Goal: Task Accomplishment & Management: Use online tool/utility

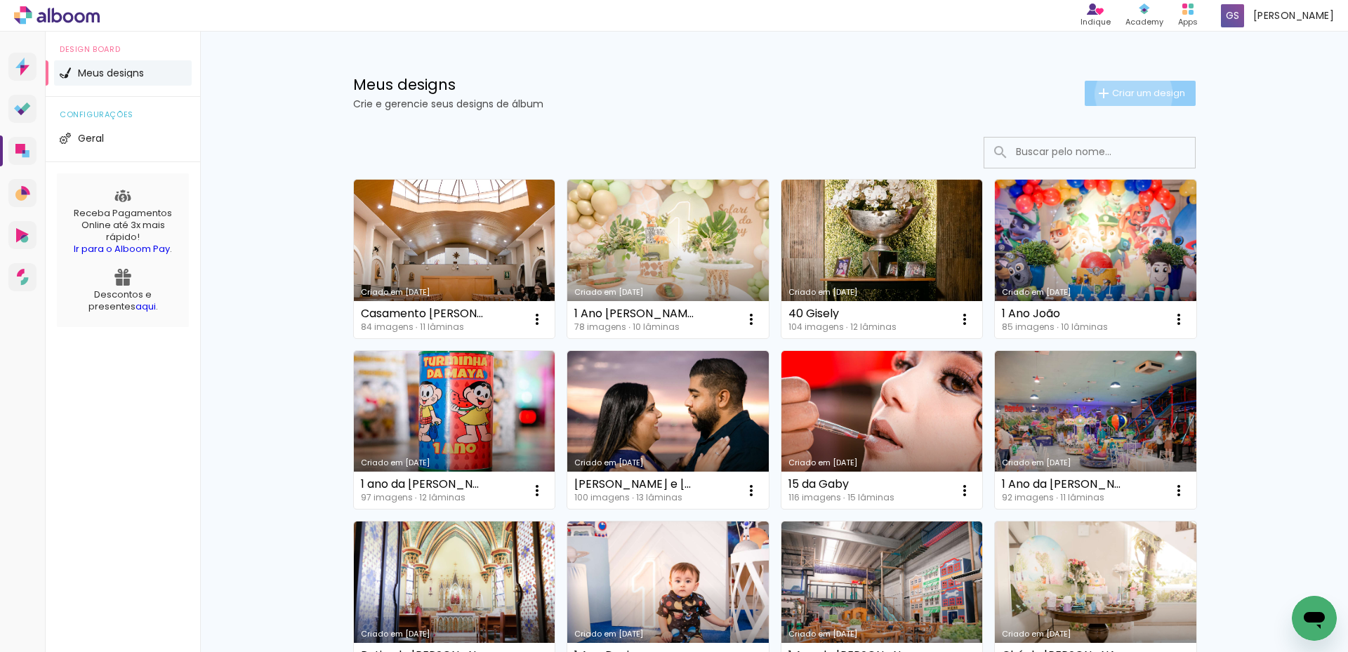
click at [1125, 94] on span "Criar um design" at bounding box center [1148, 92] width 73 height 9
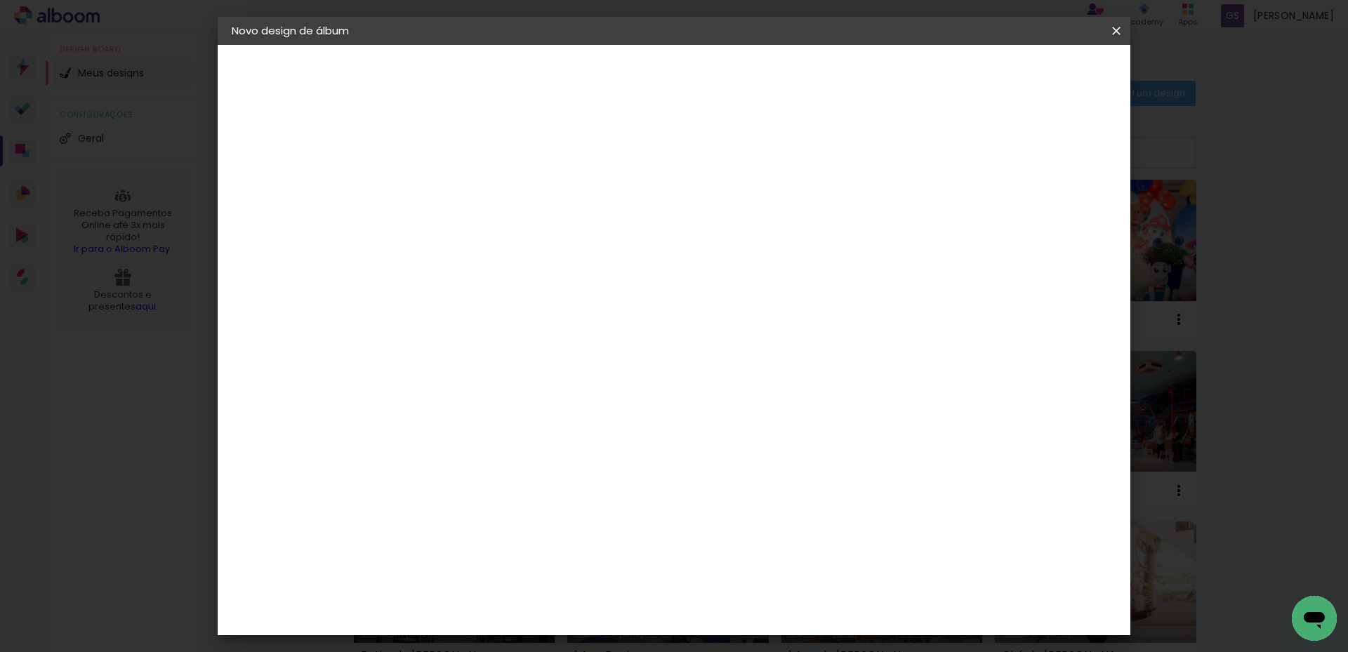
click at [461, 184] on input at bounding box center [461, 189] width 0 height 22
type input "3 Anos Noah"
type paper-input "3 Anos Noah"
click at [0, 0] on slot "Avançar" at bounding box center [0, 0] width 0 height 0
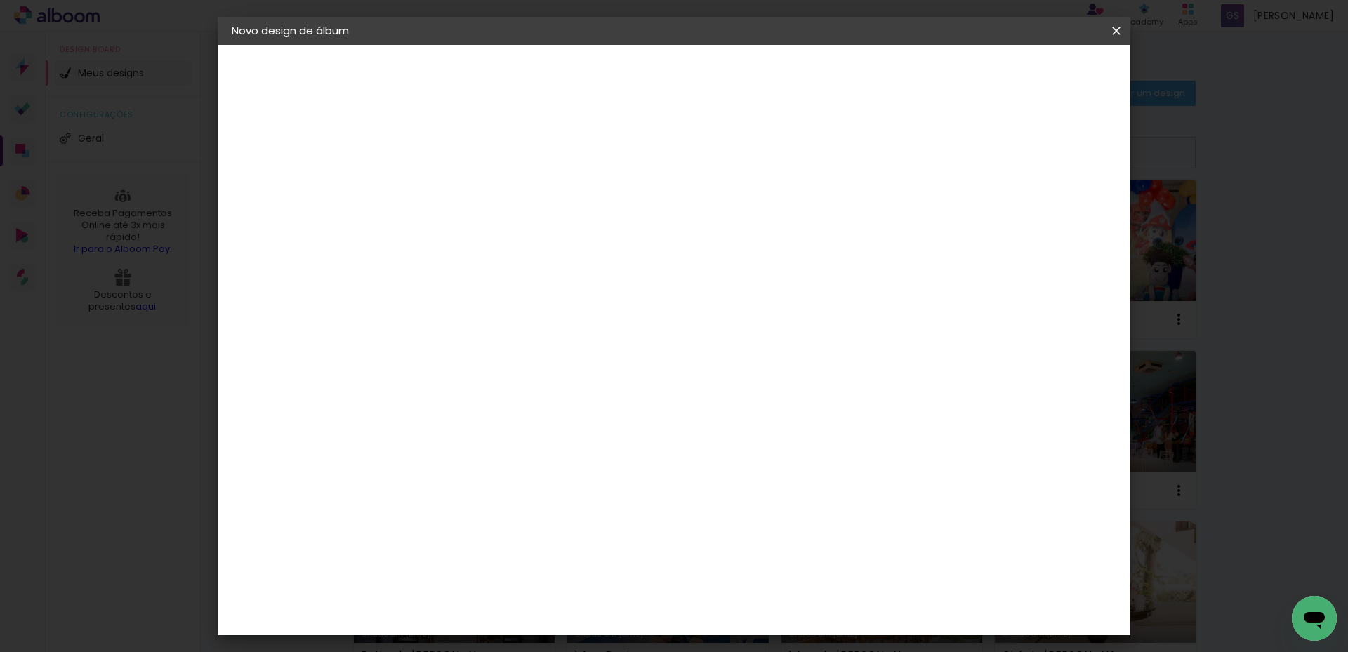
click at [476, 522] on div "Go image" at bounding box center [469, 533] width 34 height 22
click at [0, 0] on slot "Avançar" at bounding box center [0, 0] width 0 height 0
click at [516, 234] on input "text" at bounding box center [488, 245] width 55 height 22
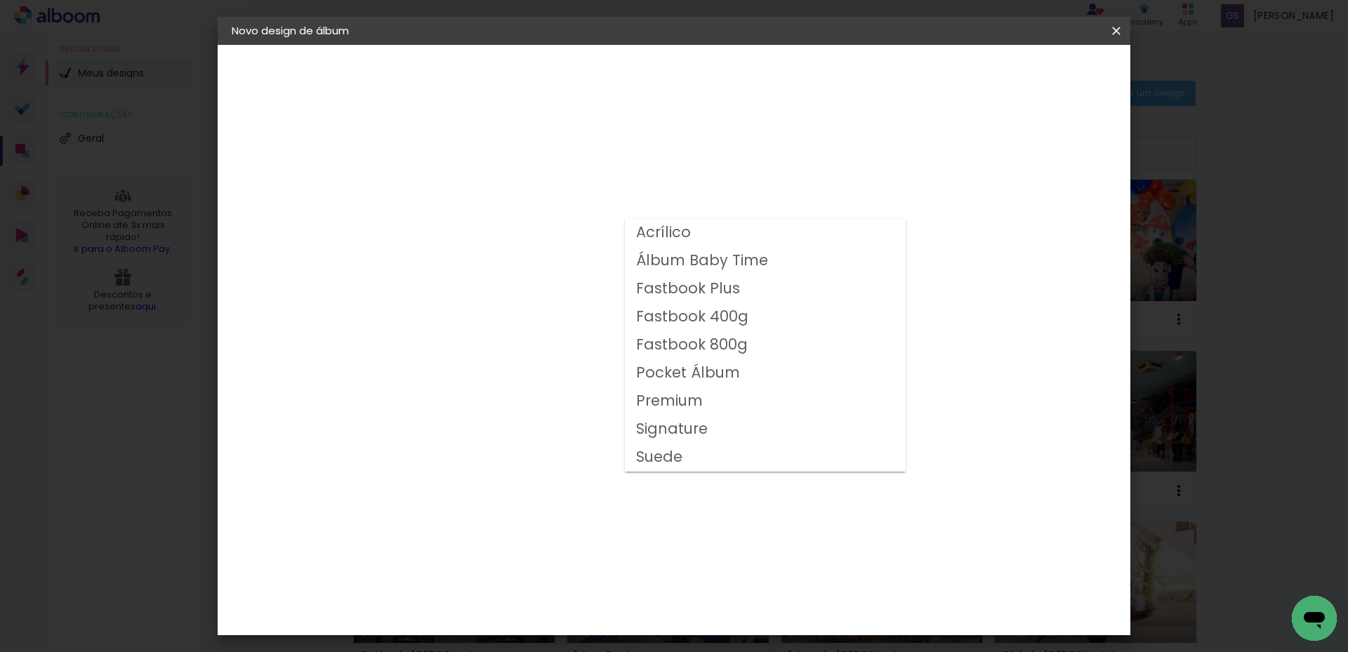
click at [0, 0] on slot "Fastbook 800g" at bounding box center [0, 0] width 0 height 0
type input "Fastbook 800g"
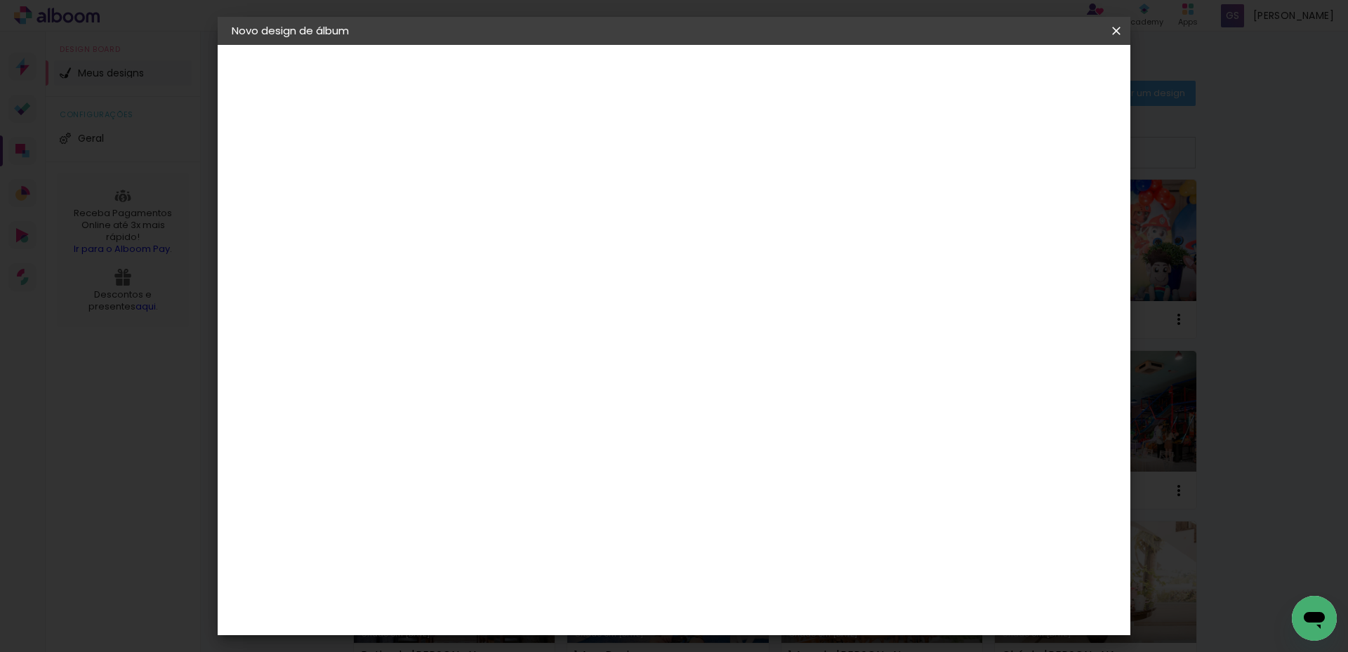
click at [0, 0] on slot "Avançar" at bounding box center [0, 0] width 0 height 0
click at [949, 150] on div at bounding box center [942, 151] width 13 height 13
type paper-checkbox "on"
click at [1028, 74] on span "Iniciar design" at bounding box center [996, 74] width 64 height 10
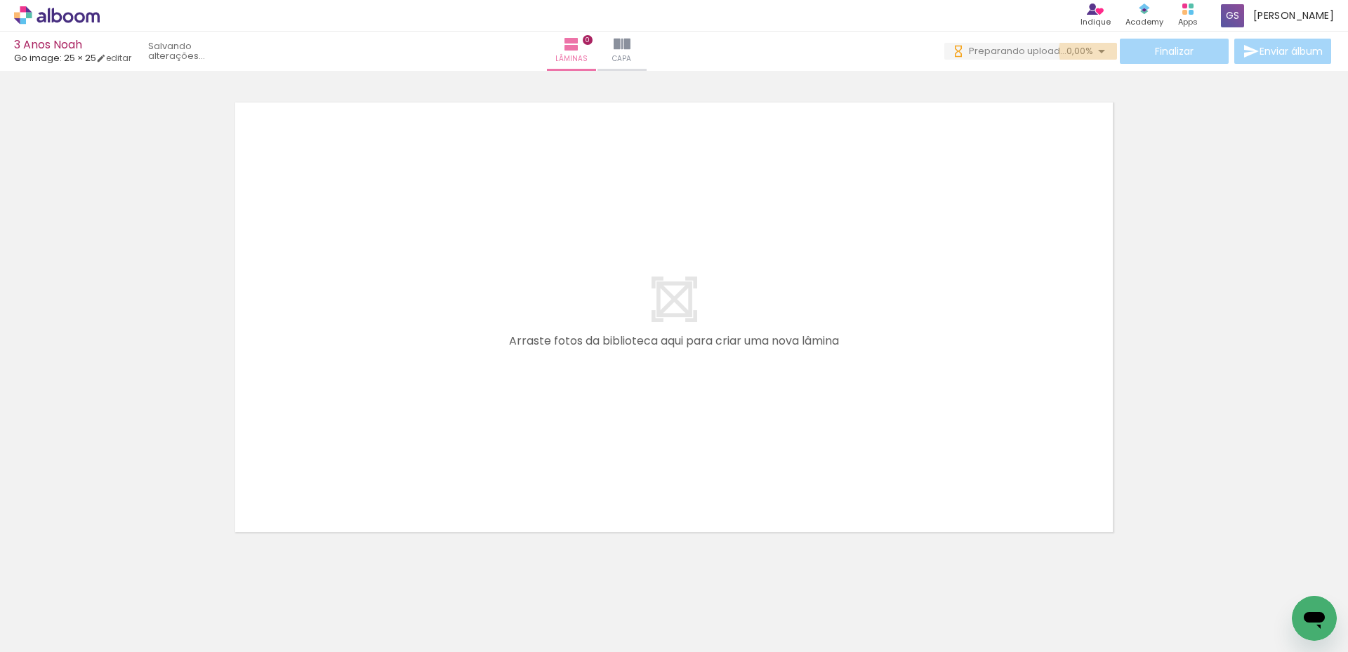
click at [1100, 51] on iron-icon at bounding box center [1101, 51] width 17 height 17
click at [109, 258] on div at bounding box center [674, 300] width 1348 height 484
click at [148, 451] on div at bounding box center [674, 300] width 1348 height 484
click at [246, 306] on quentale-layouter at bounding box center [674, 317] width 896 height 448
click at [135, 605] on div at bounding box center [140, 605] width 69 height 46
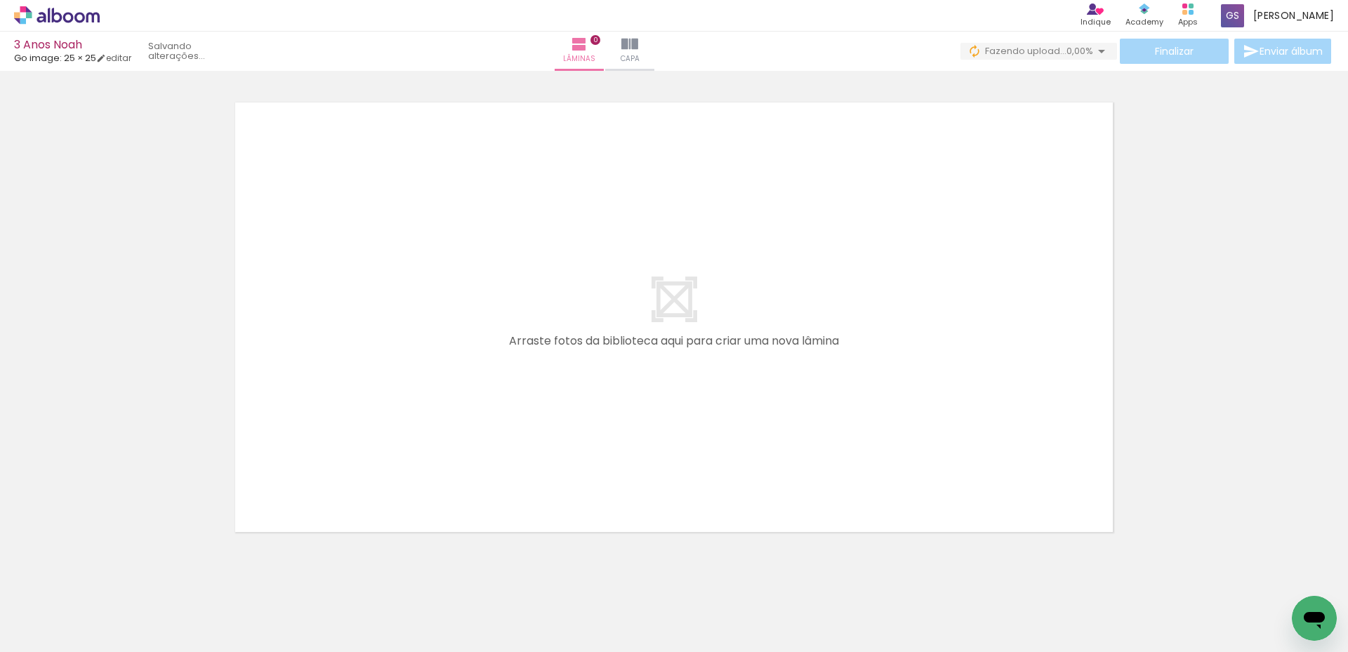
scroll to position [0, 537]
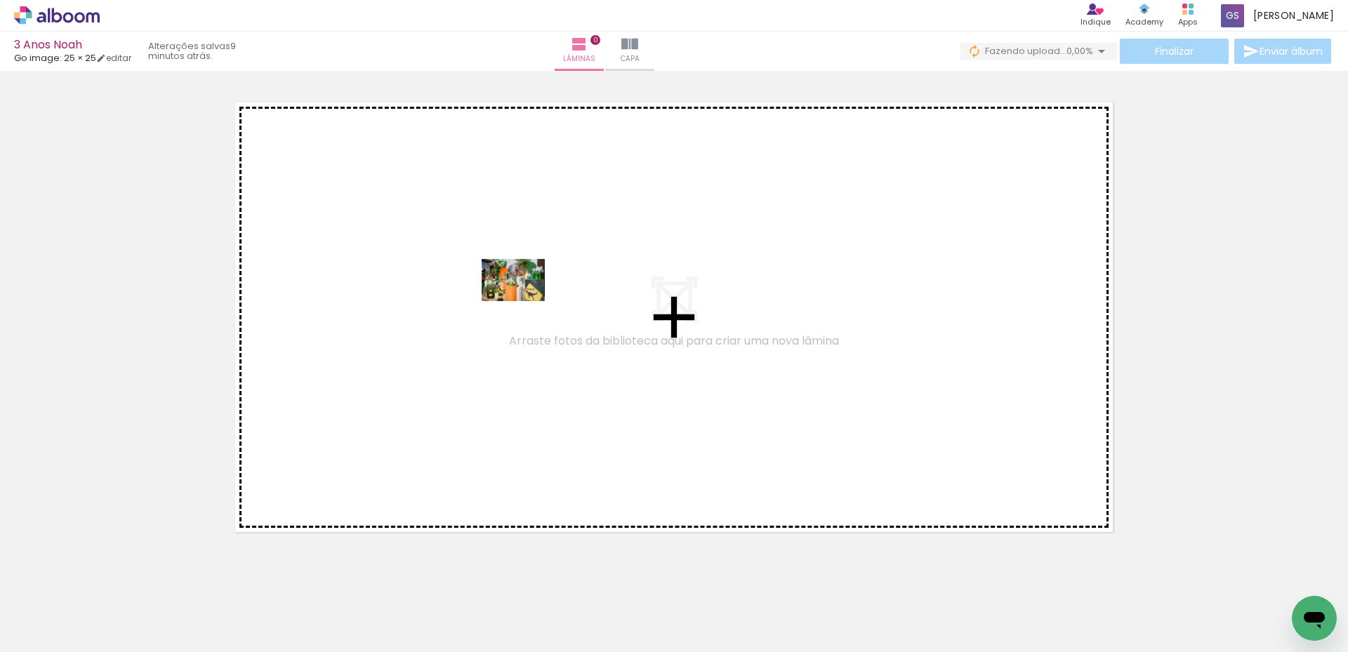
drag, startPoint x: 228, startPoint y: 609, endPoint x: 524, endPoint y: 301, distance: 427.0
click at [524, 301] on quentale-workspace at bounding box center [674, 326] width 1348 height 652
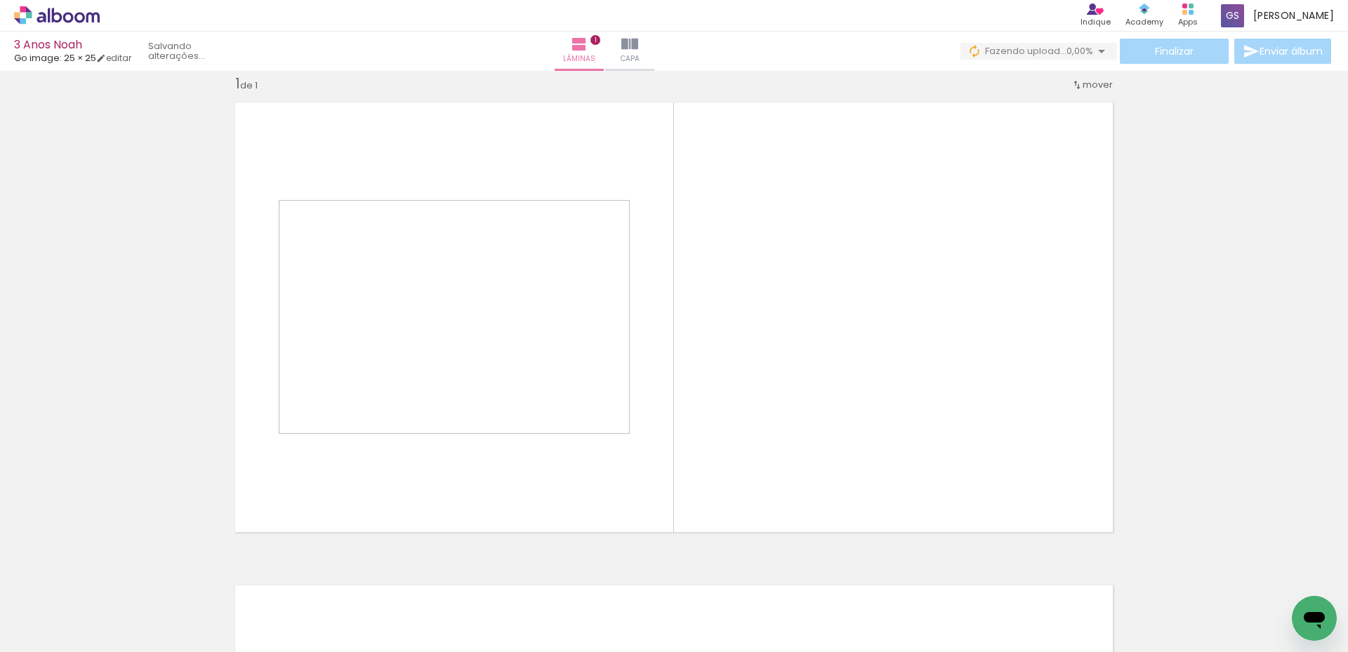
scroll to position [18, 0]
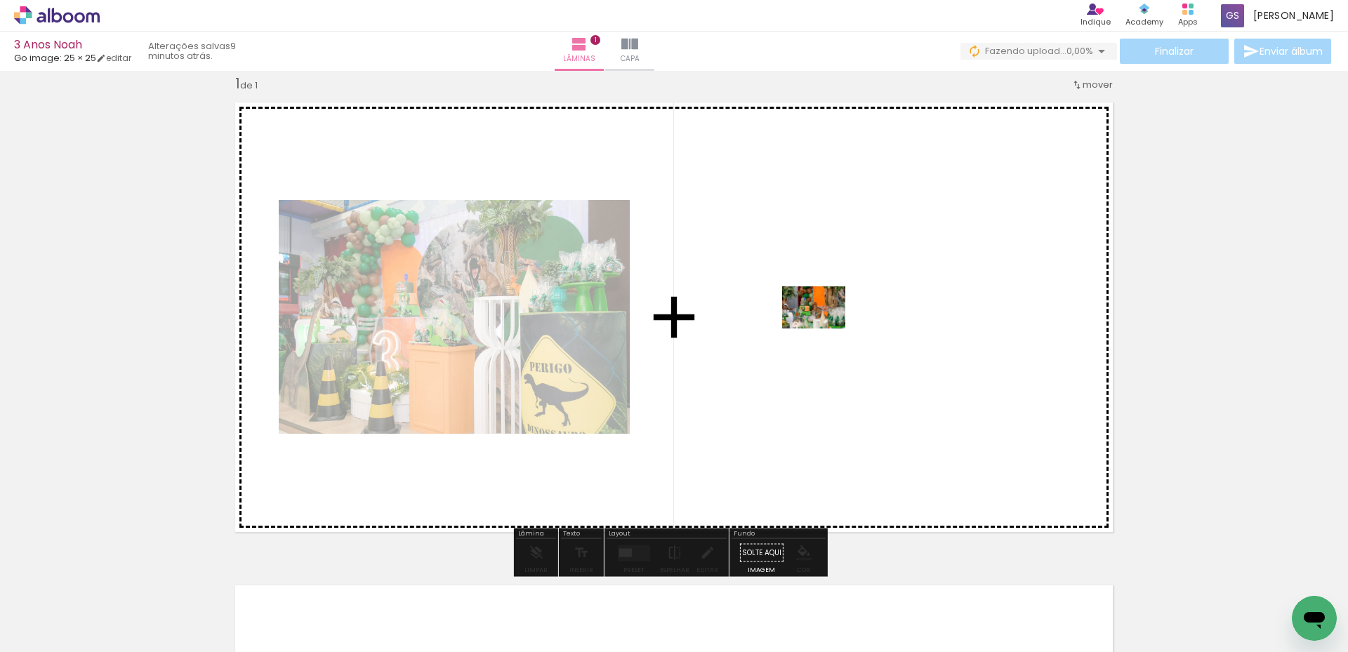
drag, startPoint x: 311, startPoint y: 597, endPoint x: 824, endPoint y: 329, distance: 579.3
click at [824, 329] on quentale-workspace at bounding box center [674, 326] width 1348 height 652
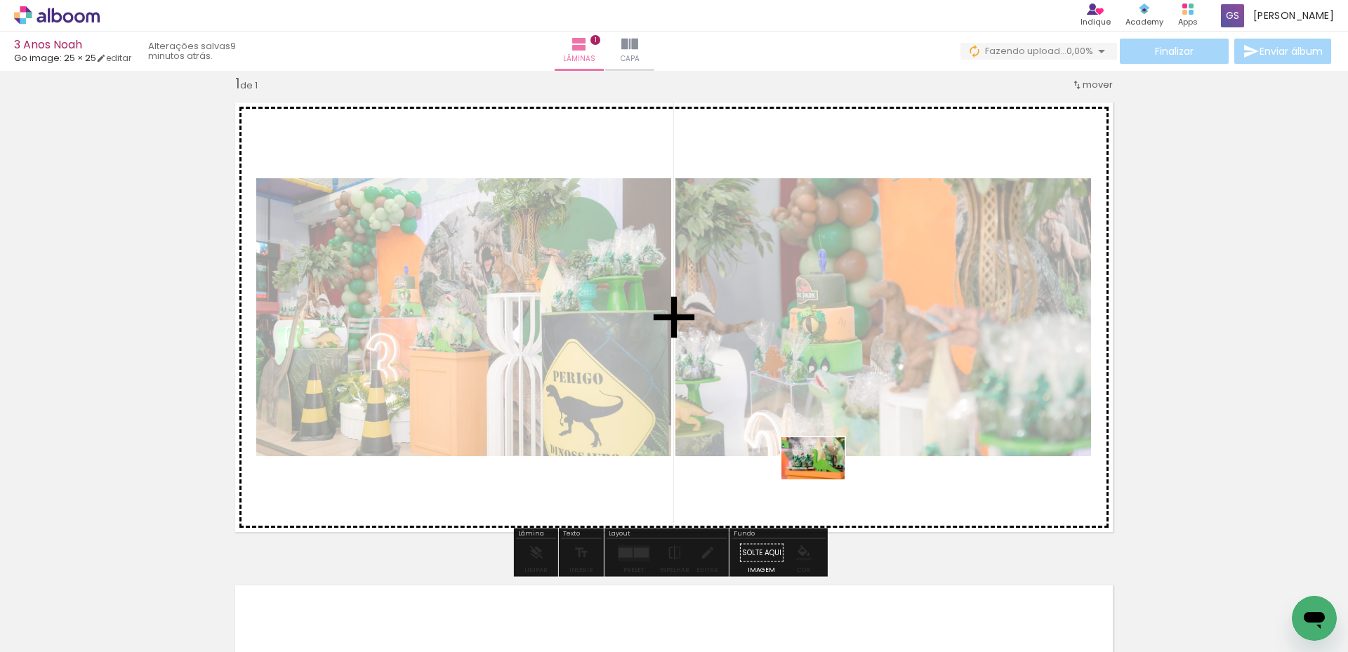
drag, startPoint x: 778, startPoint y: 616, endPoint x: 823, endPoint y: 479, distance: 143.4
click at [823, 479] on quentale-workspace at bounding box center [674, 326] width 1348 height 652
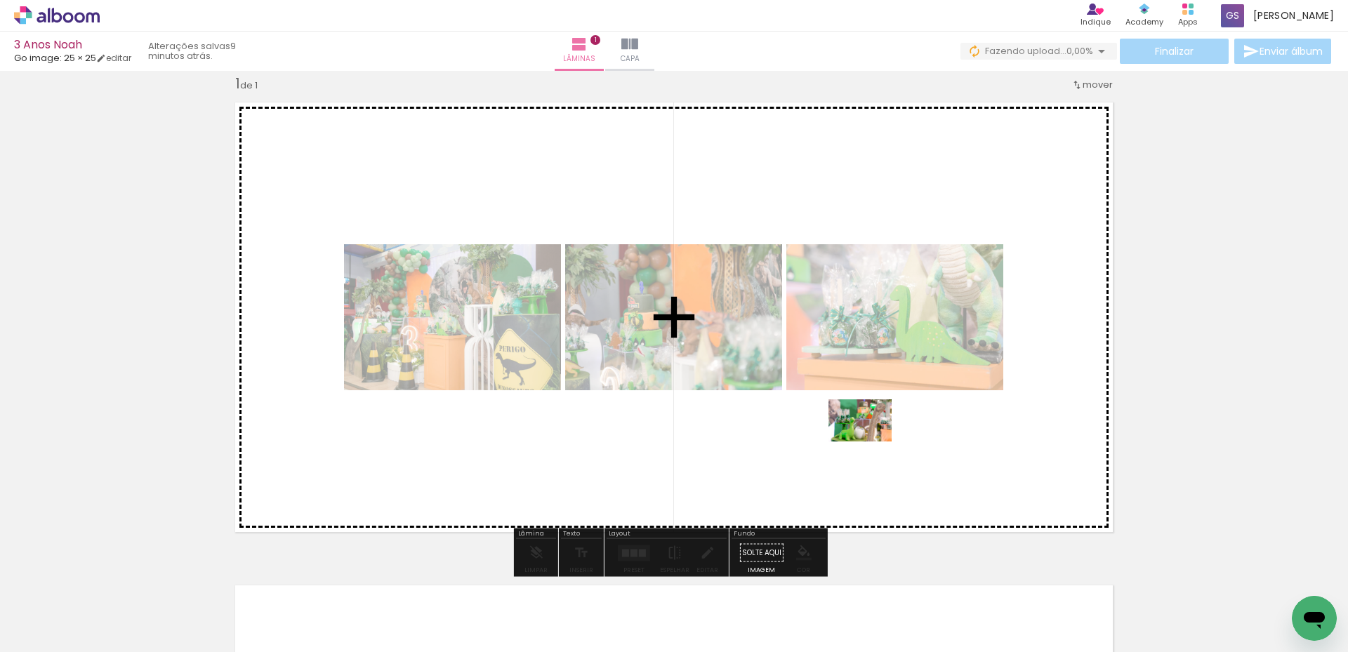
drag, startPoint x: 870, startPoint y: 617, endPoint x: 861, endPoint y: 461, distance: 156.1
click at [861, 461] on quentale-workspace at bounding box center [674, 326] width 1348 height 652
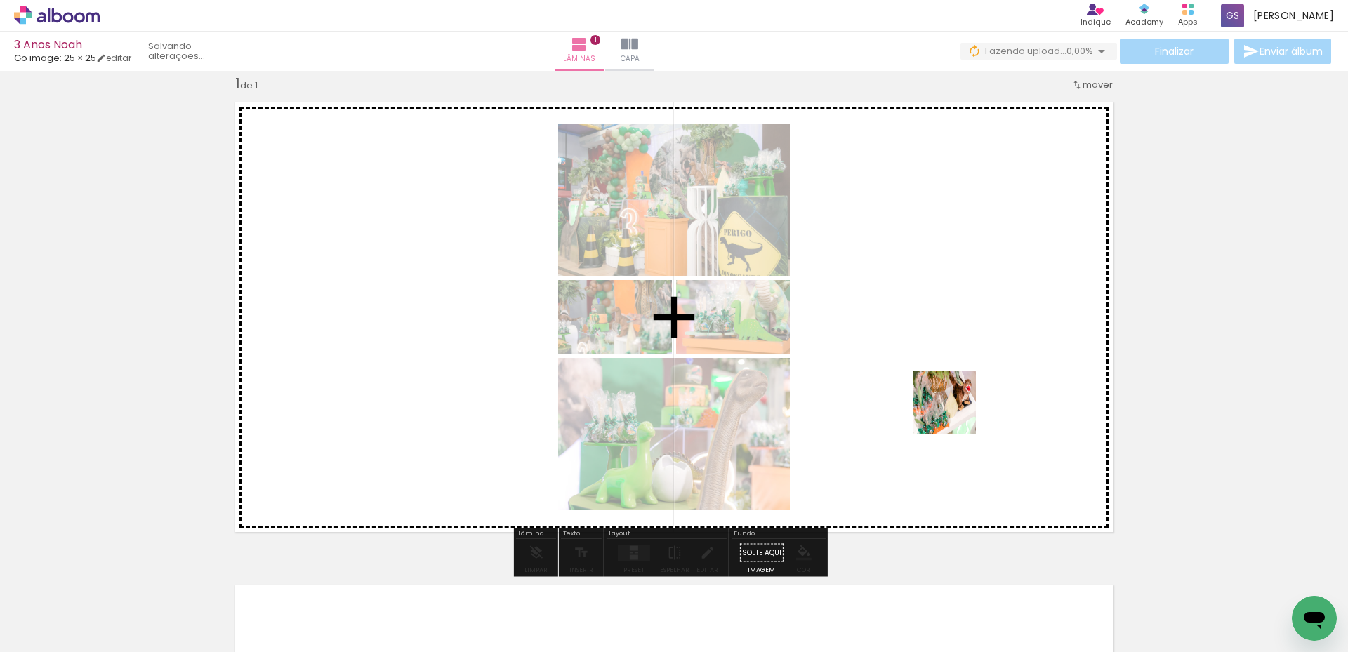
drag, startPoint x: 935, startPoint y: 613, endPoint x: 954, endPoint y: 412, distance: 201.7
click at [954, 412] on quentale-workspace at bounding box center [674, 326] width 1348 height 652
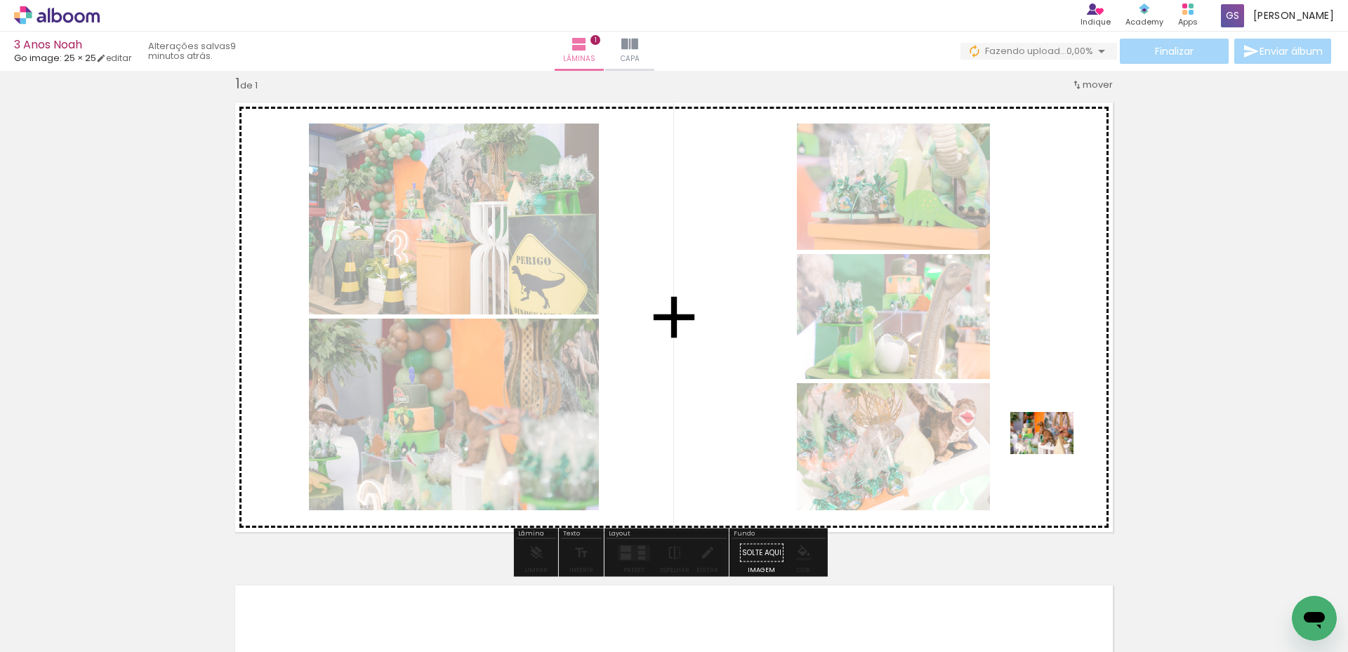
drag, startPoint x: 1030, startPoint y: 602, endPoint x: 1052, endPoint y: 454, distance: 149.1
click at [1052, 454] on quentale-workspace at bounding box center [674, 326] width 1348 height 652
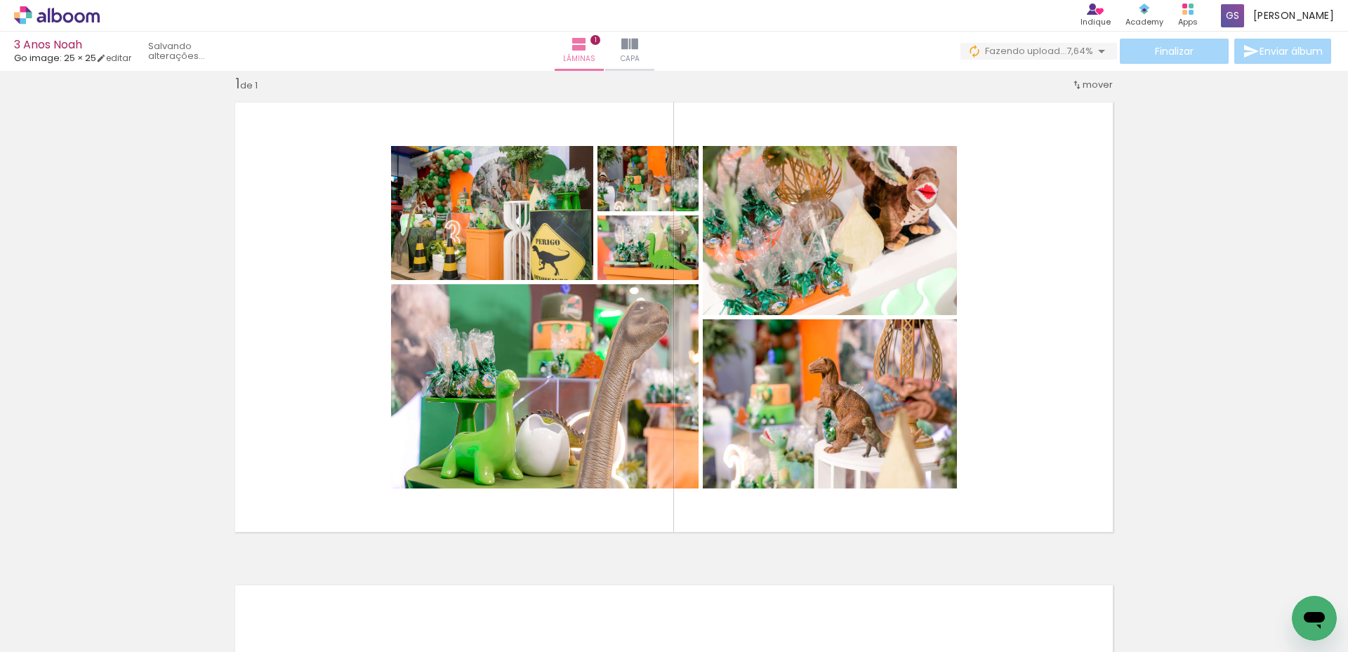
scroll to position [0, 2019]
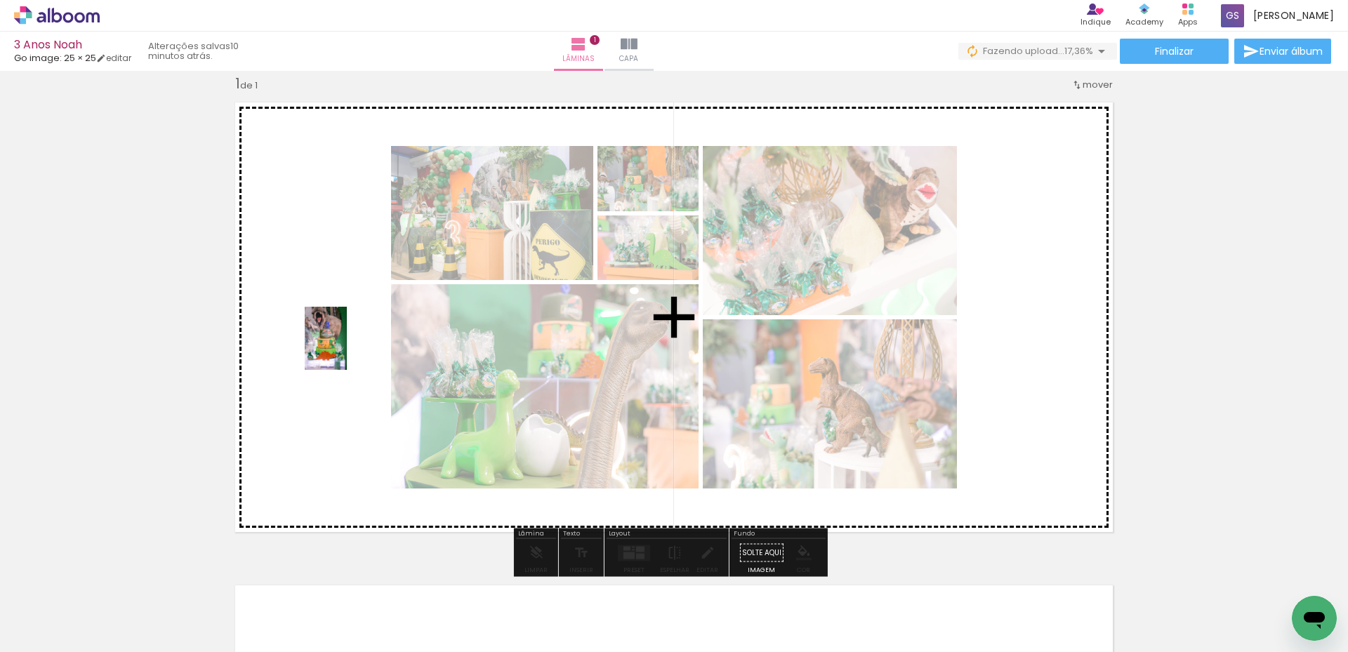
drag, startPoint x: 410, startPoint y: 603, endPoint x: 347, endPoint y: 349, distance: 261.8
click at [347, 349] on quentale-workspace at bounding box center [674, 326] width 1348 height 652
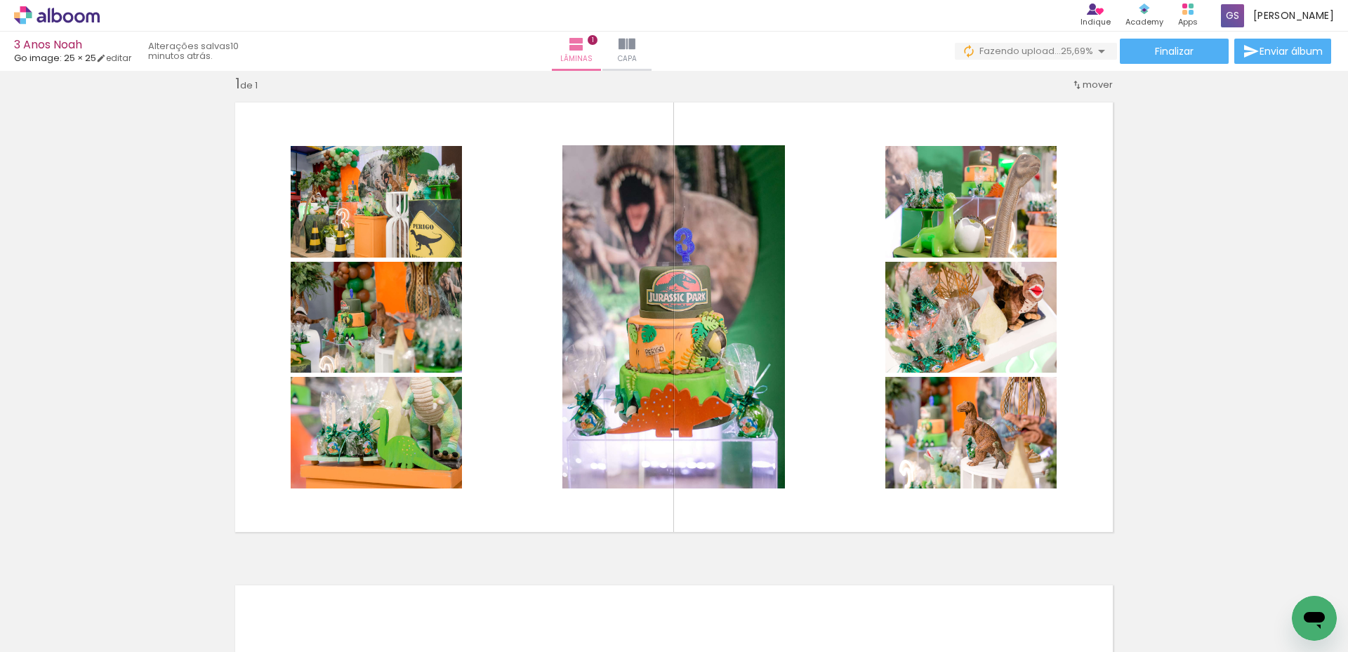
scroll to position [0, 356]
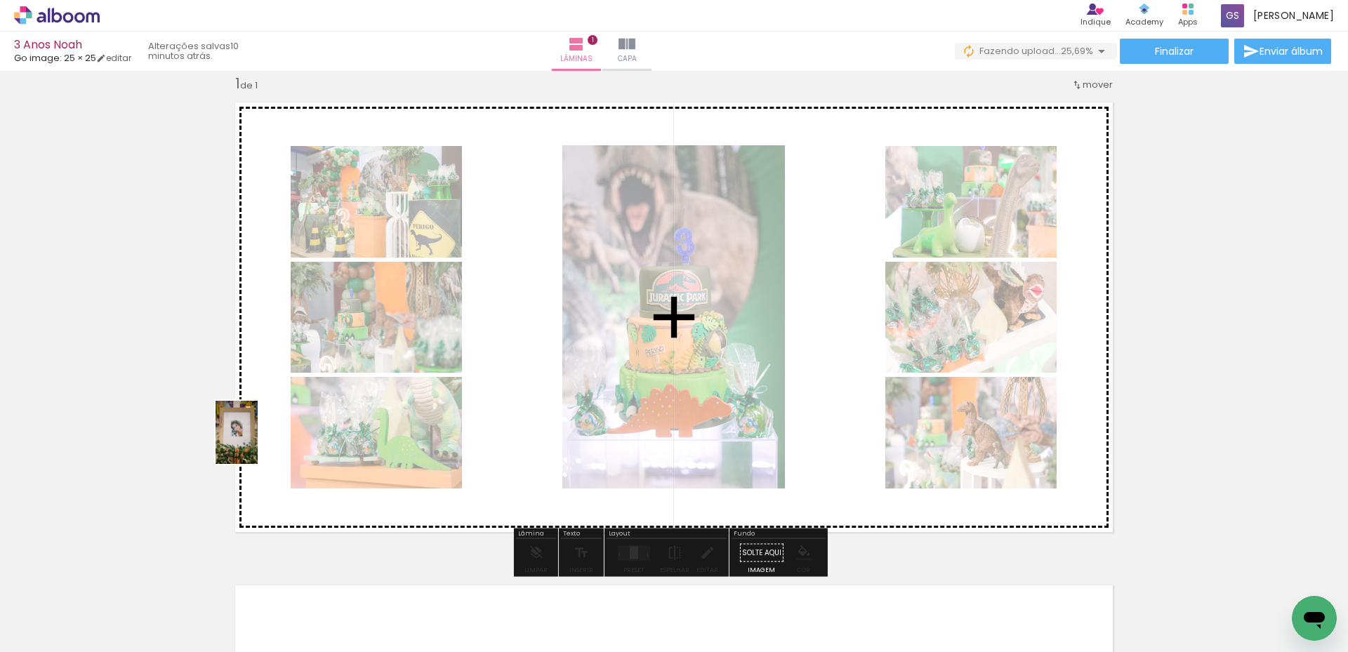
drag, startPoint x: 330, startPoint y: 611, endPoint x: 258, endPoint y: 442, distance: 184.0
click at [258, 442] on quentale-workspace at bounding box center [674, 326] width 1348 height 652
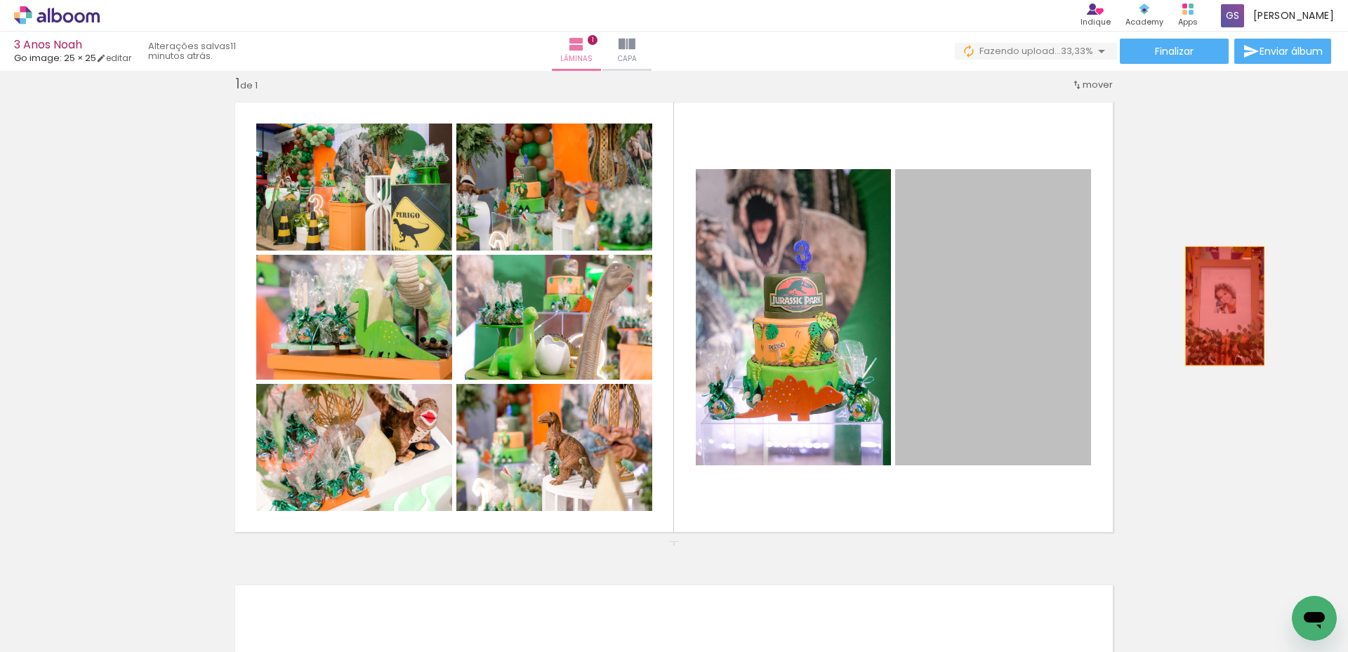
drag, startPoint x: 996, startPoint y: 354, endPoint x: 1219, endPoint y: 306, distance: 228.3
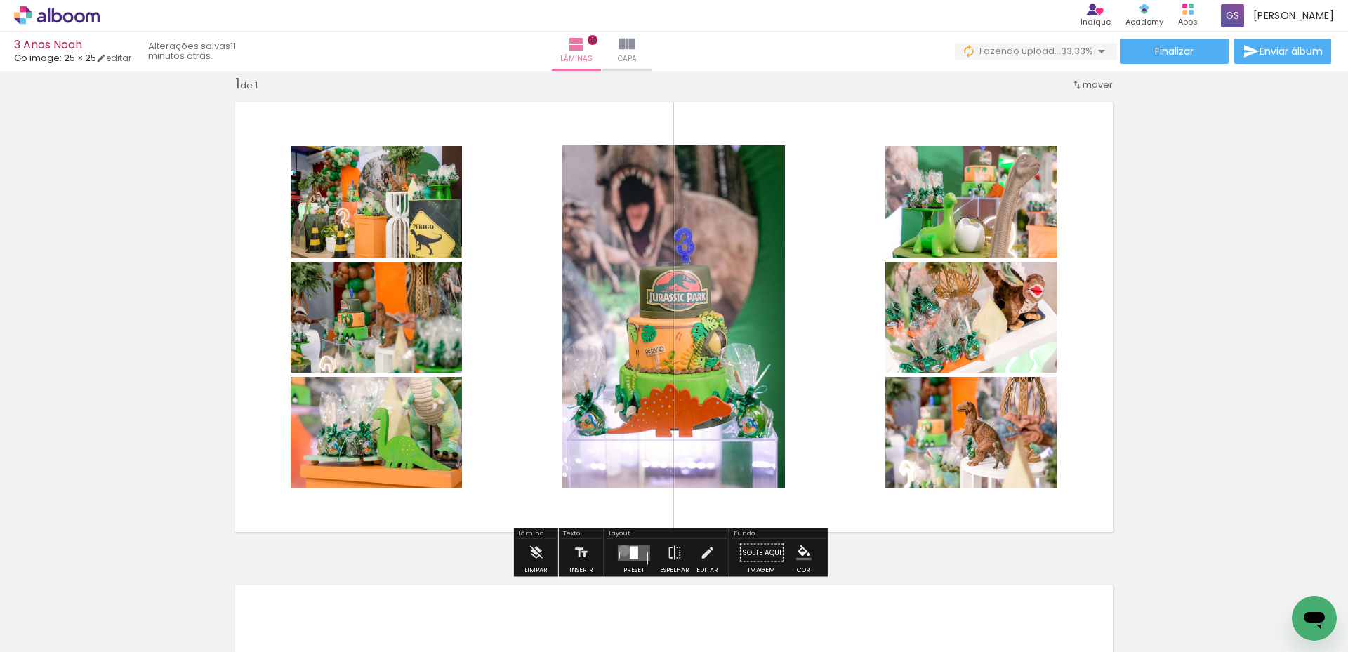
click at [621, 550] on quentale-layouter at bounding box center [634, 553] width 32 height 16
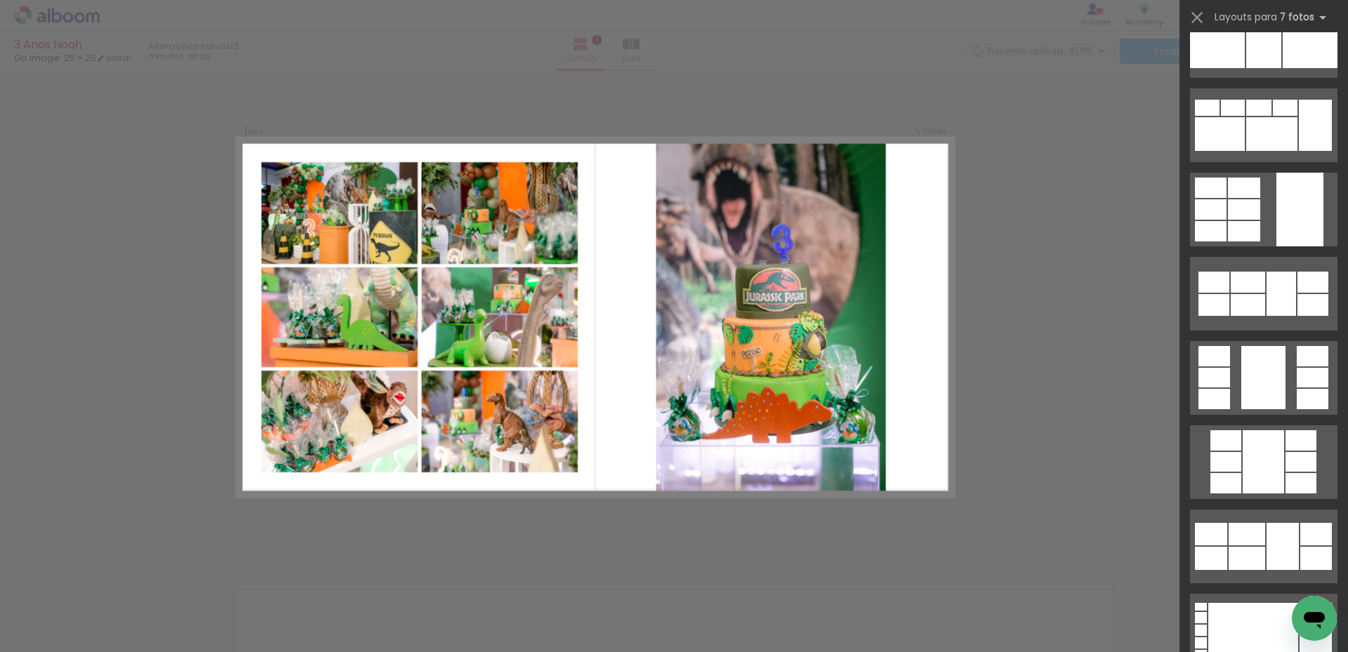
scroll to position [208, 0]
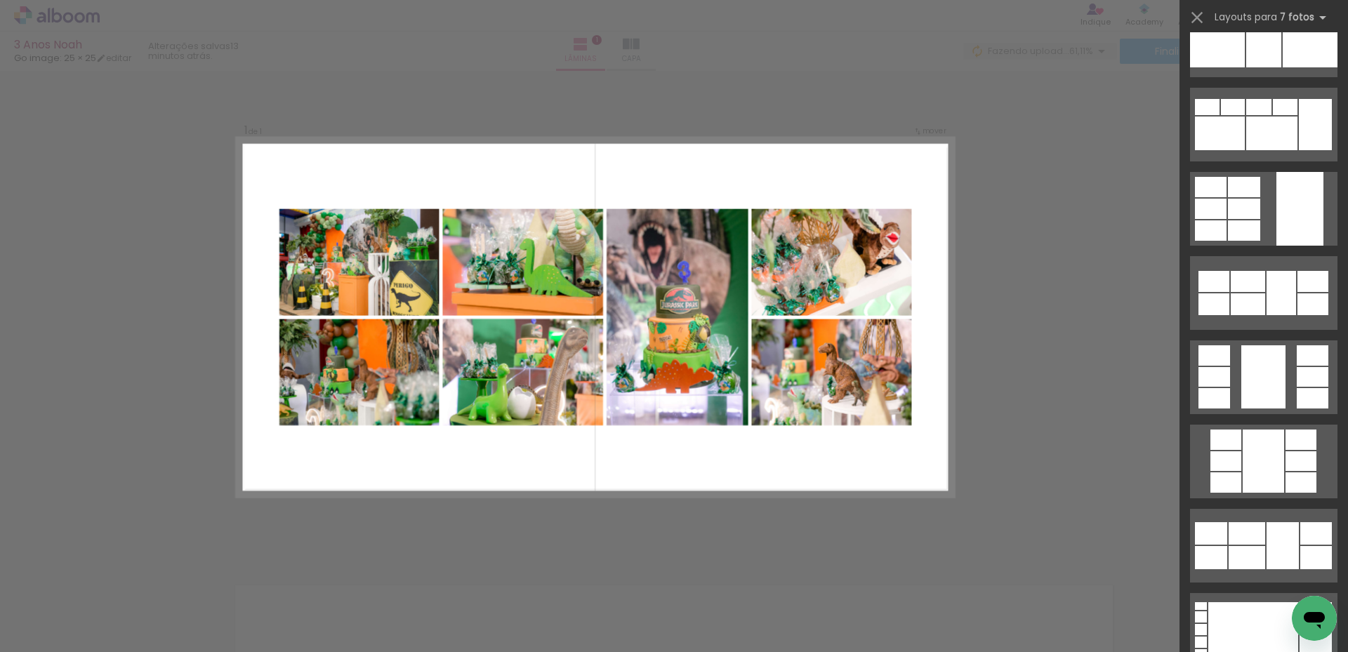
click at [1247, 289] on div at bounding box center [1248, 281] width 34 height 21
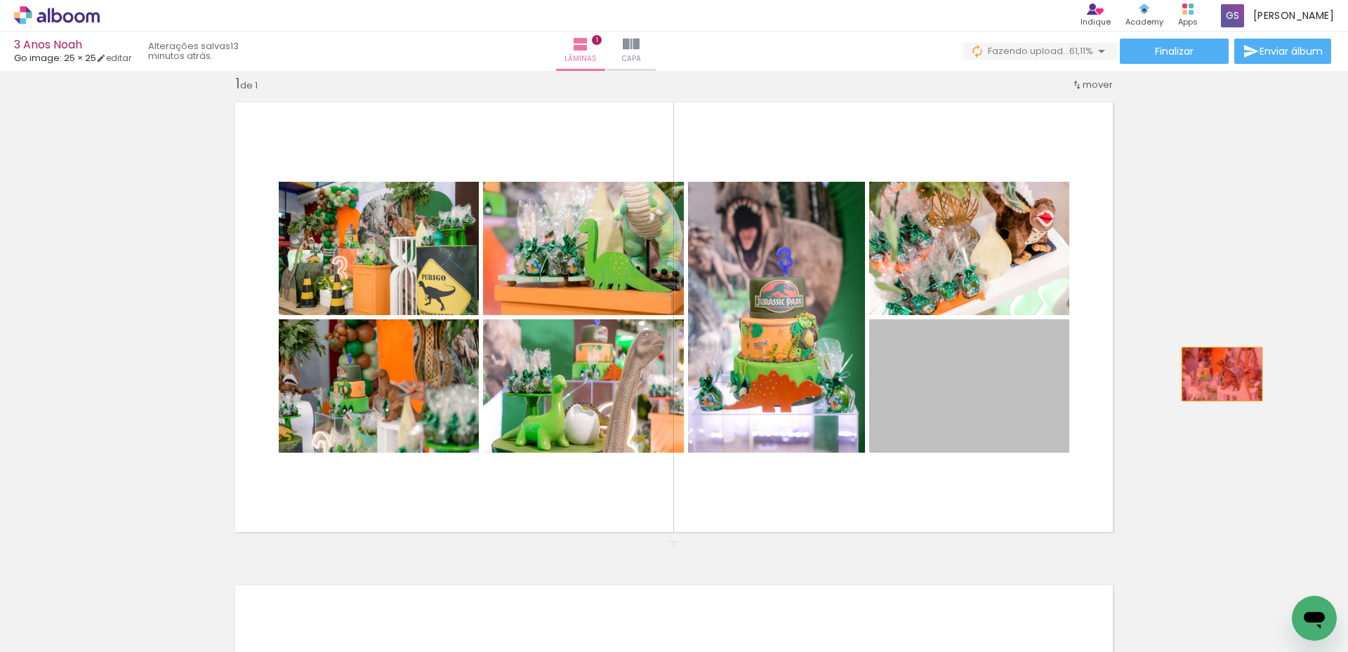
drag, startPoint x: 962, startPoint y: 423, endPoint x: 1216, endPoint y: 374, distance: 258.7
click at [1216, 374] on div "Inserir lâmina 1 de 1" at bounding box center [674, 541] width 1348 height 967
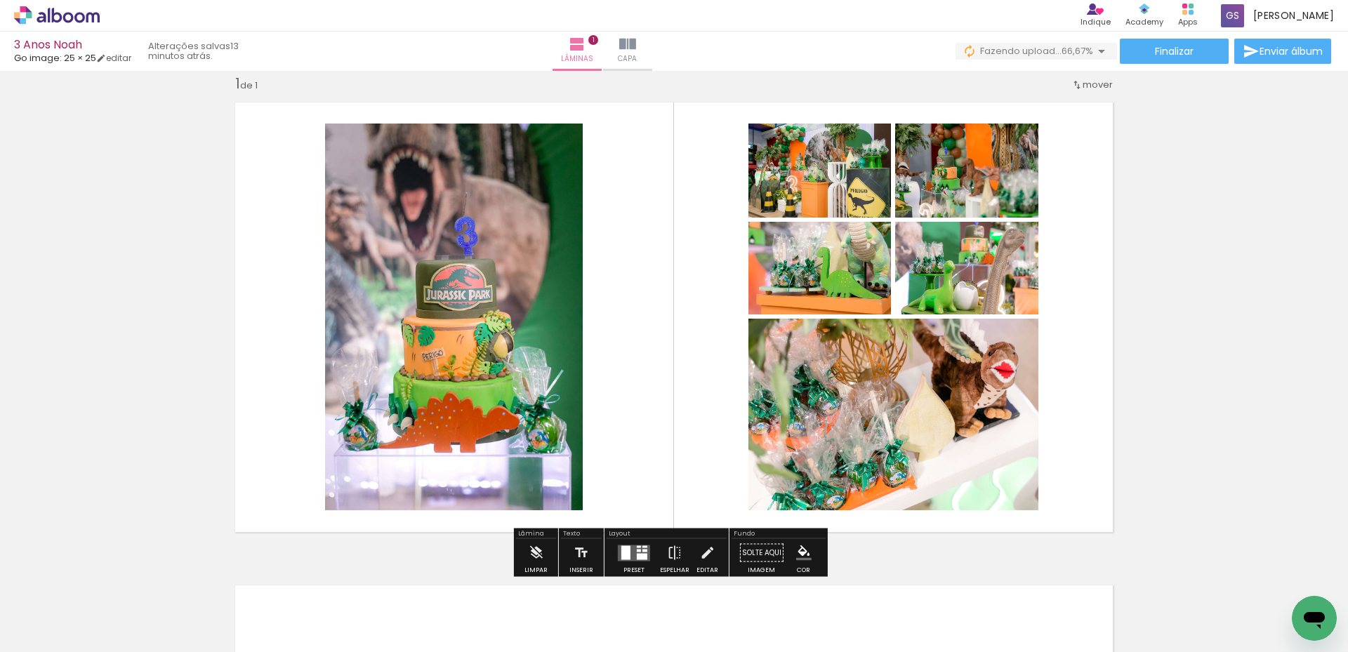
click at [637, 549] on div at bounding box center [639, 550] width 4 height 3
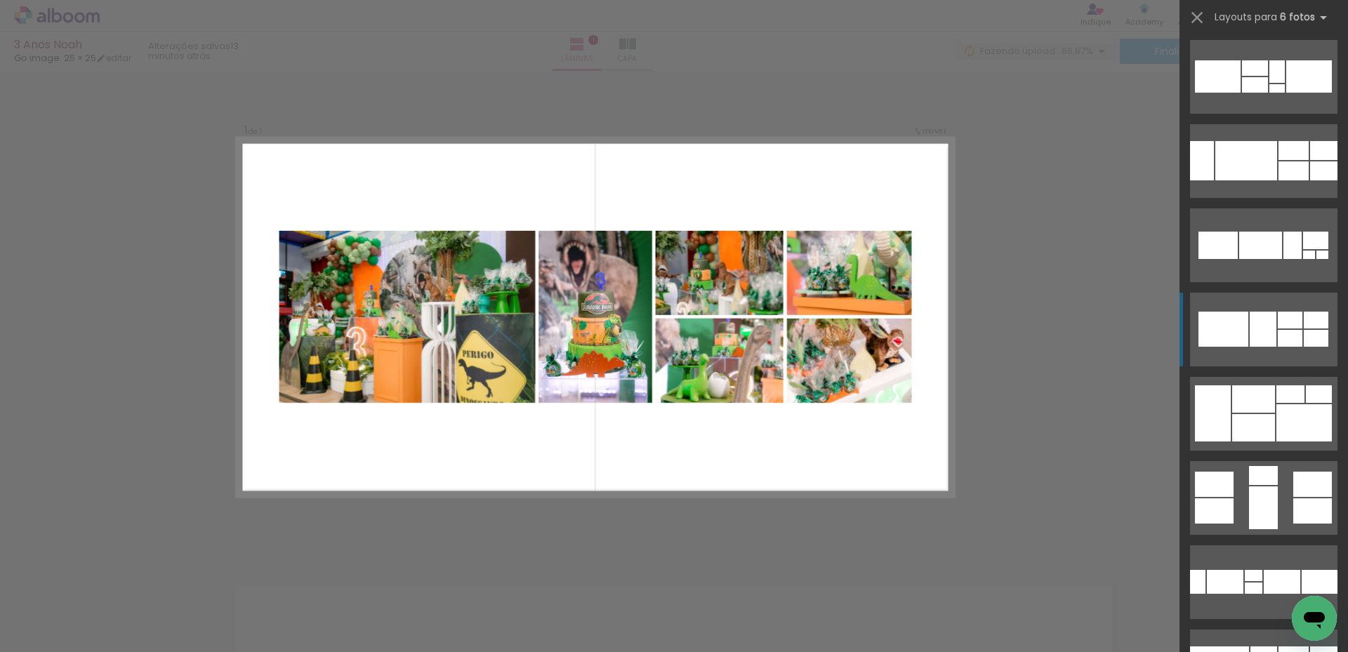
scroll to position [256, 0]
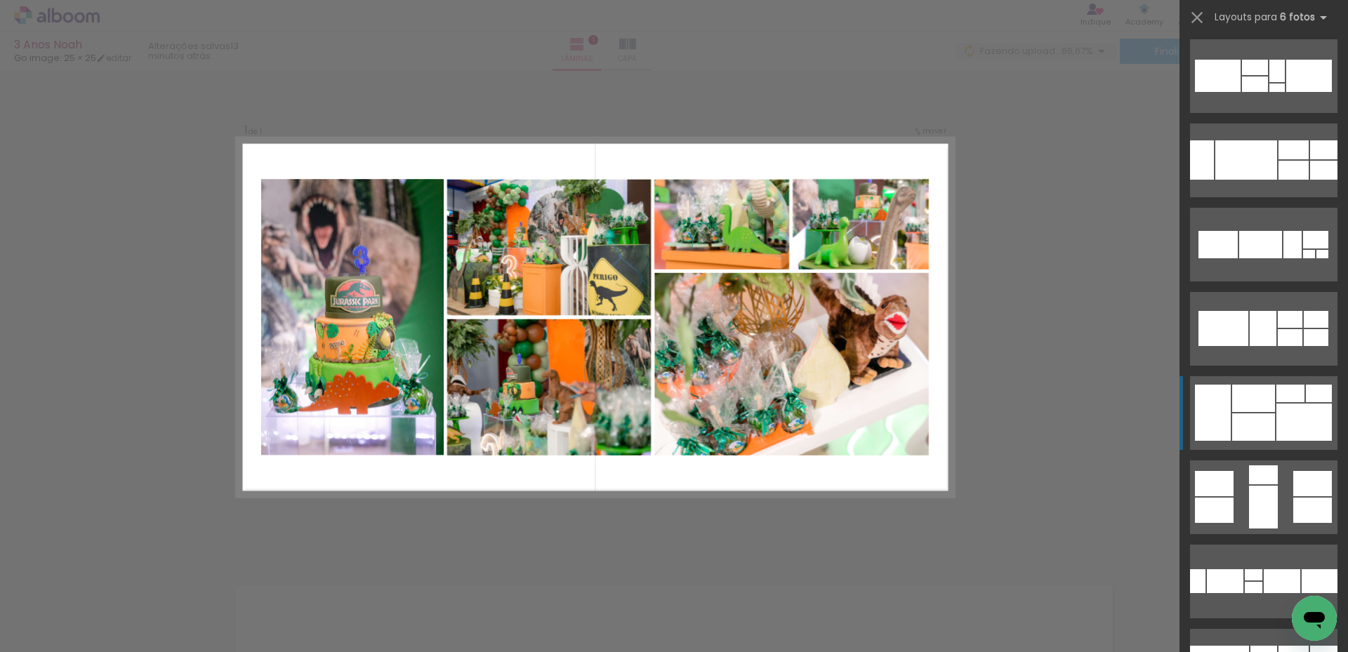
click at [1270, 418] on quentale-layouter at bounding box center [1263, 413] width 147 height 74
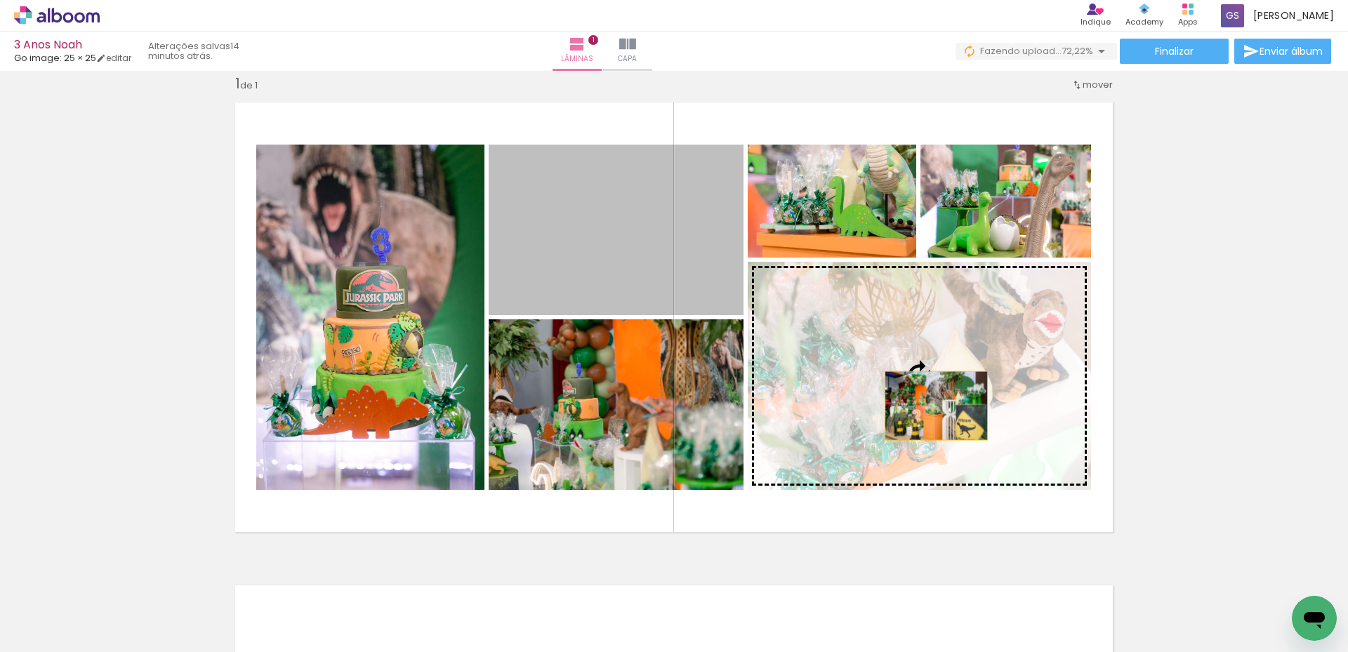
drag, startPoint x: 687, startPoint y: 268, endPoint x: 931, endPoint y: 406, distance: 279.8
click at [0, 0] on slot at bounding box center [0, 0] width 0 height 0
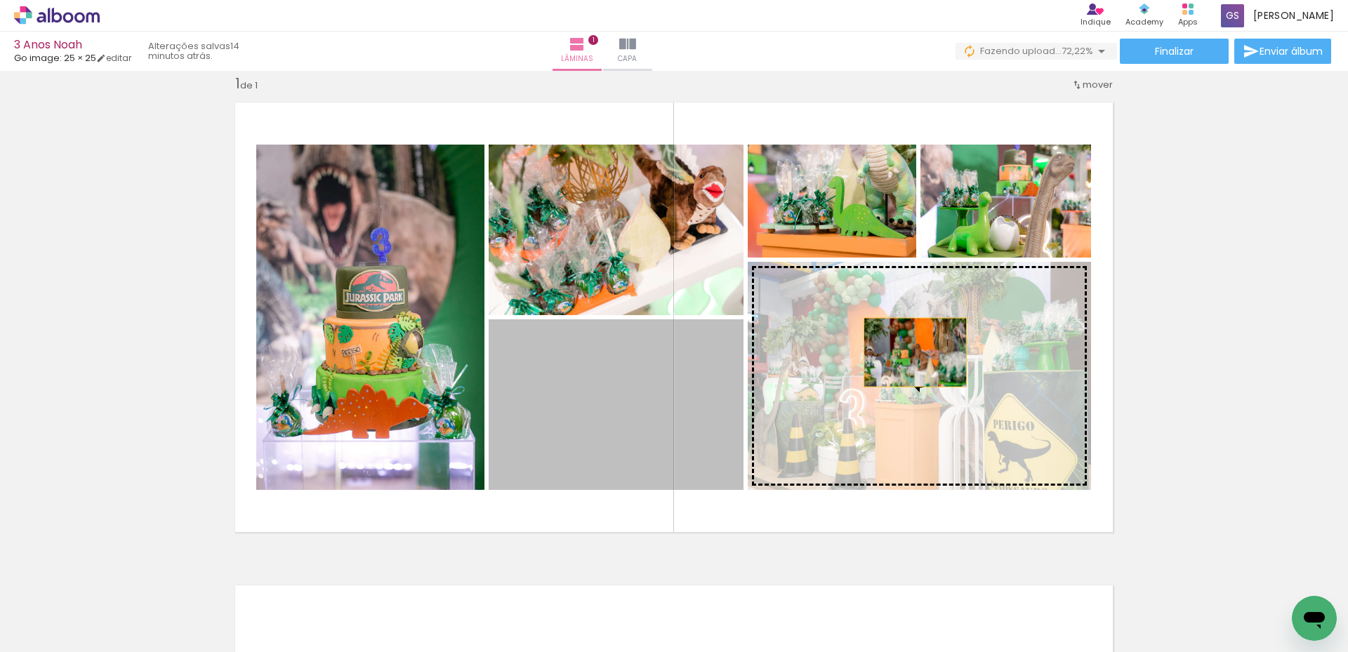
drag, startPoint x: 682, startPoint y: 395, endPoint x: 910, endPoint y: 352, distance: 232.1
click at [0, 0] on slot at bounding box center [0, 0] width 0 height 0
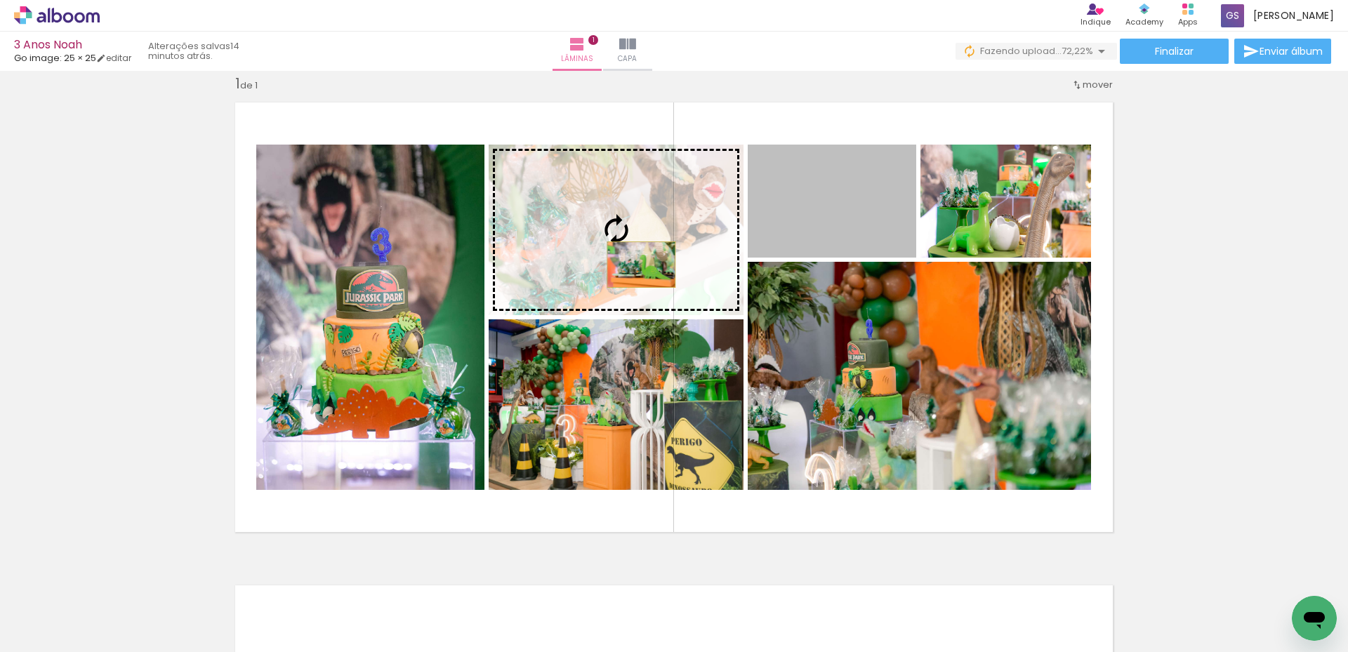
drag, startPoint x: 846, startPoint y: 237, endPoint x: 636, endPoint y: 265, distance: 211.8
click at [0, 0] on slot at bounding box center [0, 0] width 0 height 0
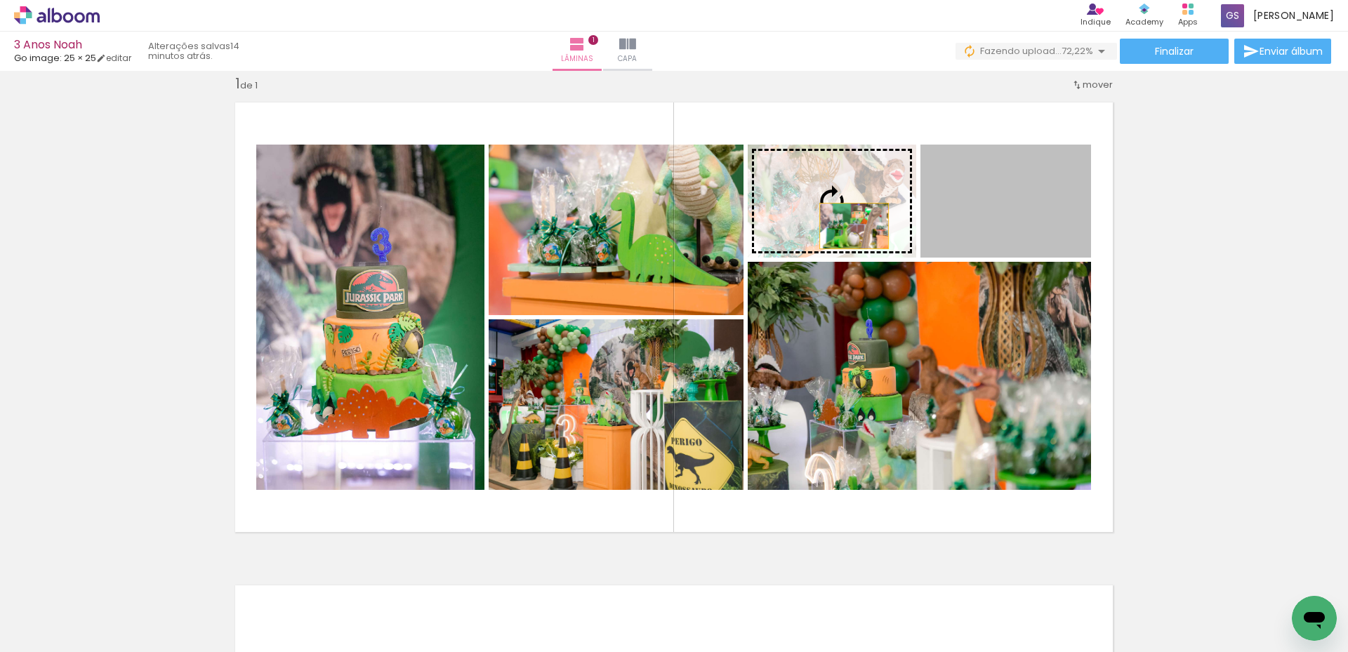
drag, startPoint x: 997, startPoint y: 227, endPoint x: 848, endPoint y: 226, distance: 149.5
click at [0, 0] on slot at bounding box center [0, 0] width 0 height 0
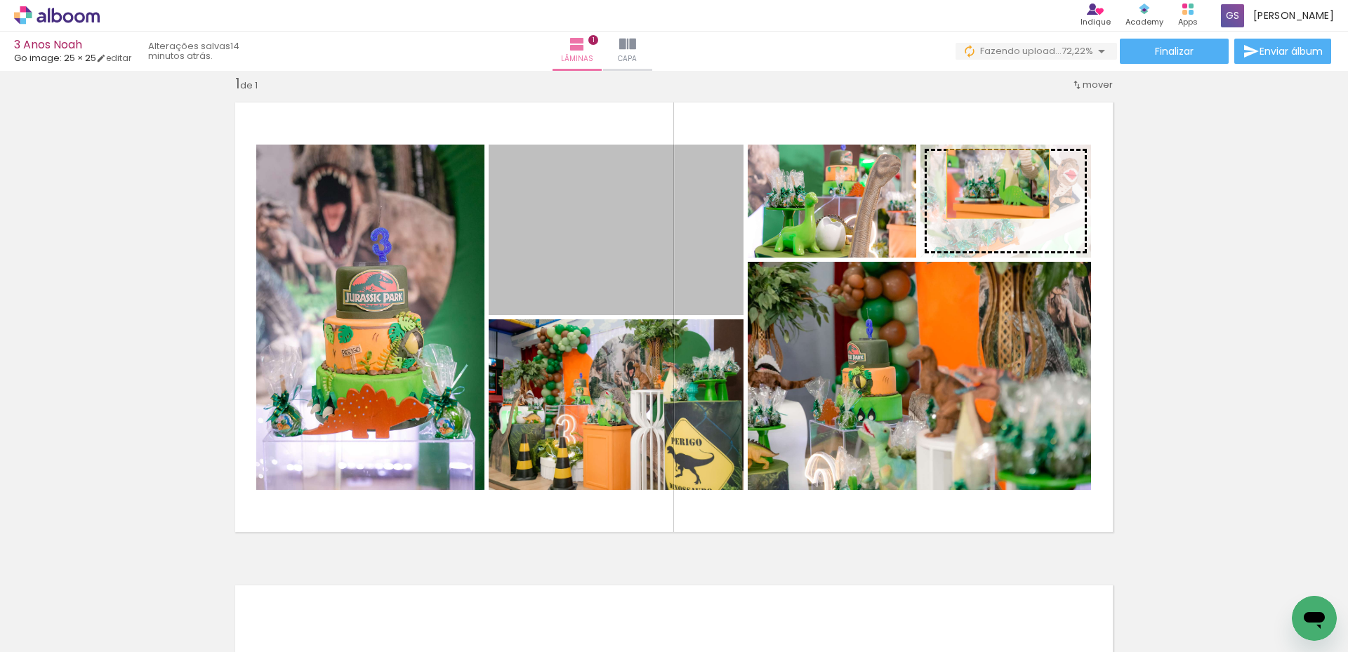
drag, startPoint x: 693, startPoint y: 253, endPoint x: 993, endPoint y: 184, distance: 307.5
click at [0, 0] on slot at bounding box center [0, 0] width 0 height 0
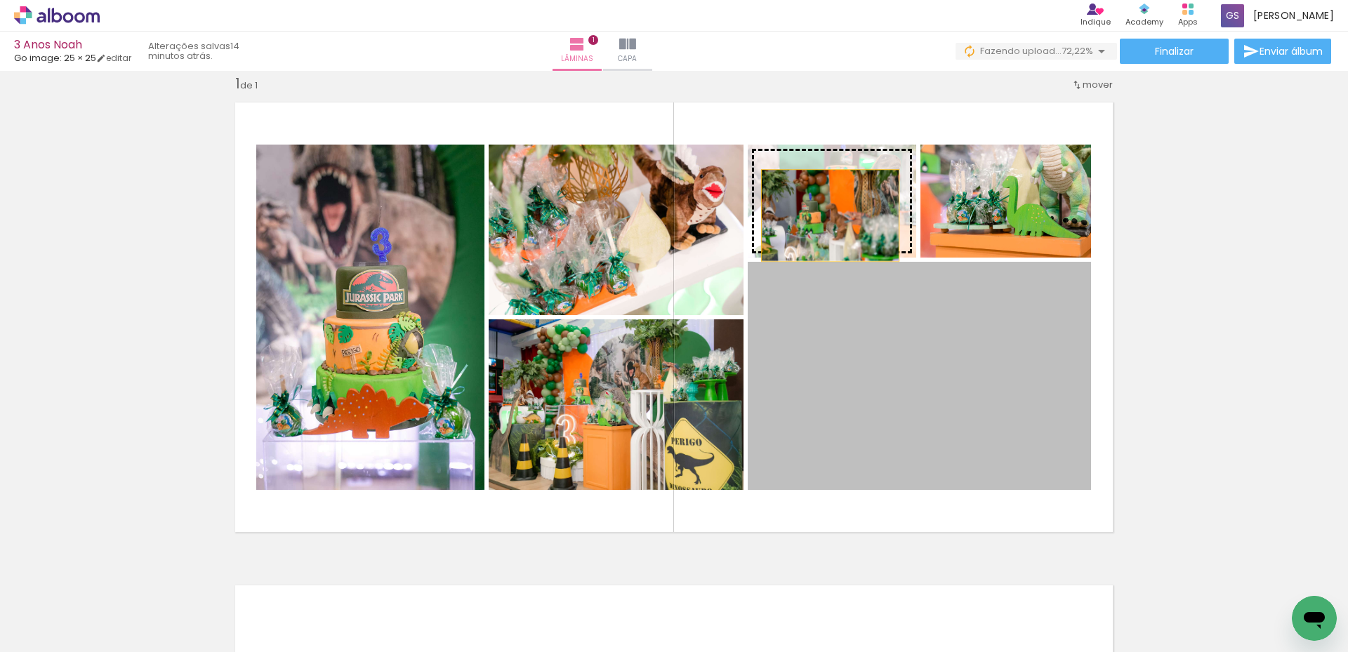
drag, startPoint x: 873, startPoint y: 440, endPoint x: 825, endPoint y: 216, distance: 229.6
click at [0, 0] on slot at bounding box center [0, 0] width 0 height 0
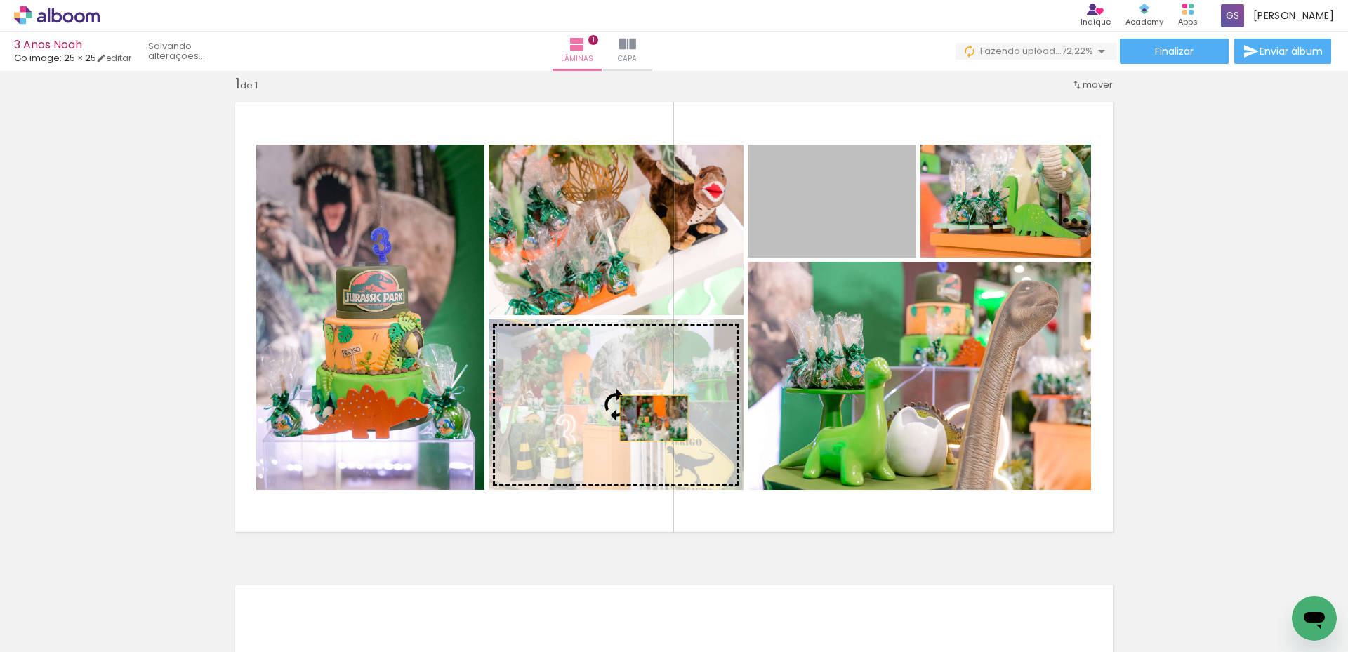
drag, startPoint x: 844, startPoint y: 208, endPoint x: 649, endPoint y: 418, distance: 287.1
click at [0, 0] on slot at bounding box center [0, 0] width 0 height 0
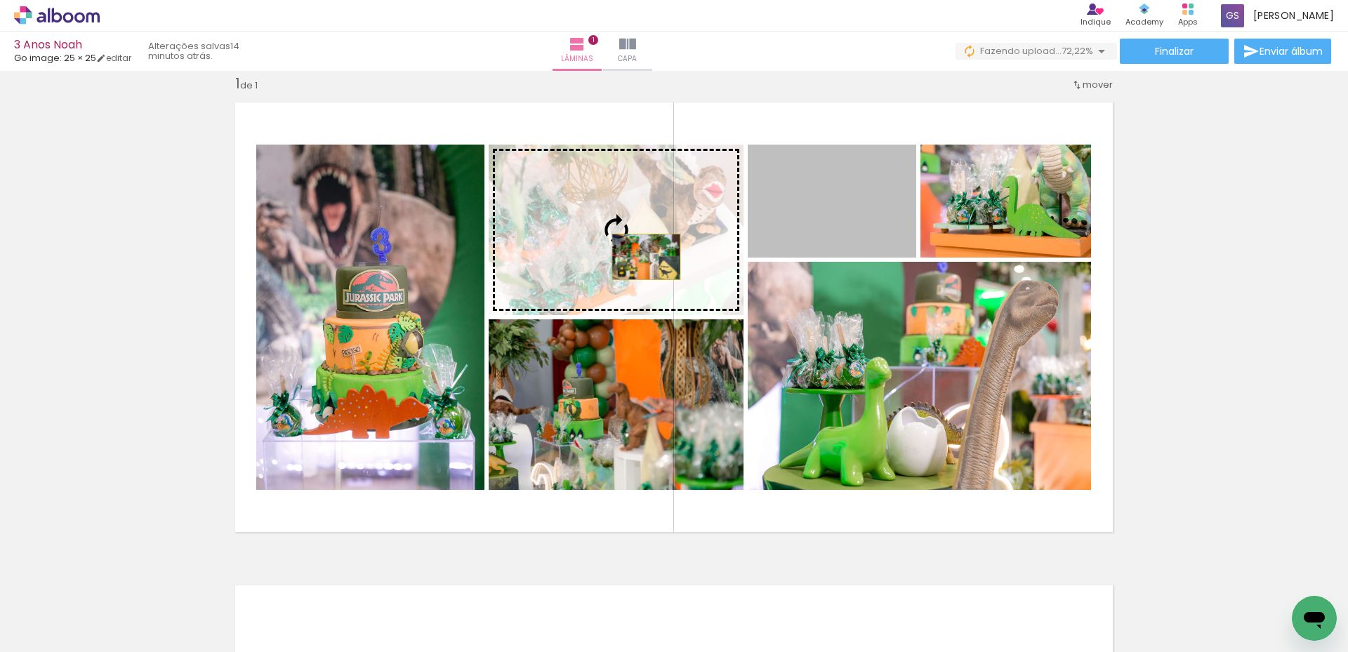
drag, startPoint x: 826, startPoint y: 215, endPoint x: 641, endPoint y: 257, distance: 189.4
click at [0, 0] on slot at bounding box center [0, 0] width 0 height 0
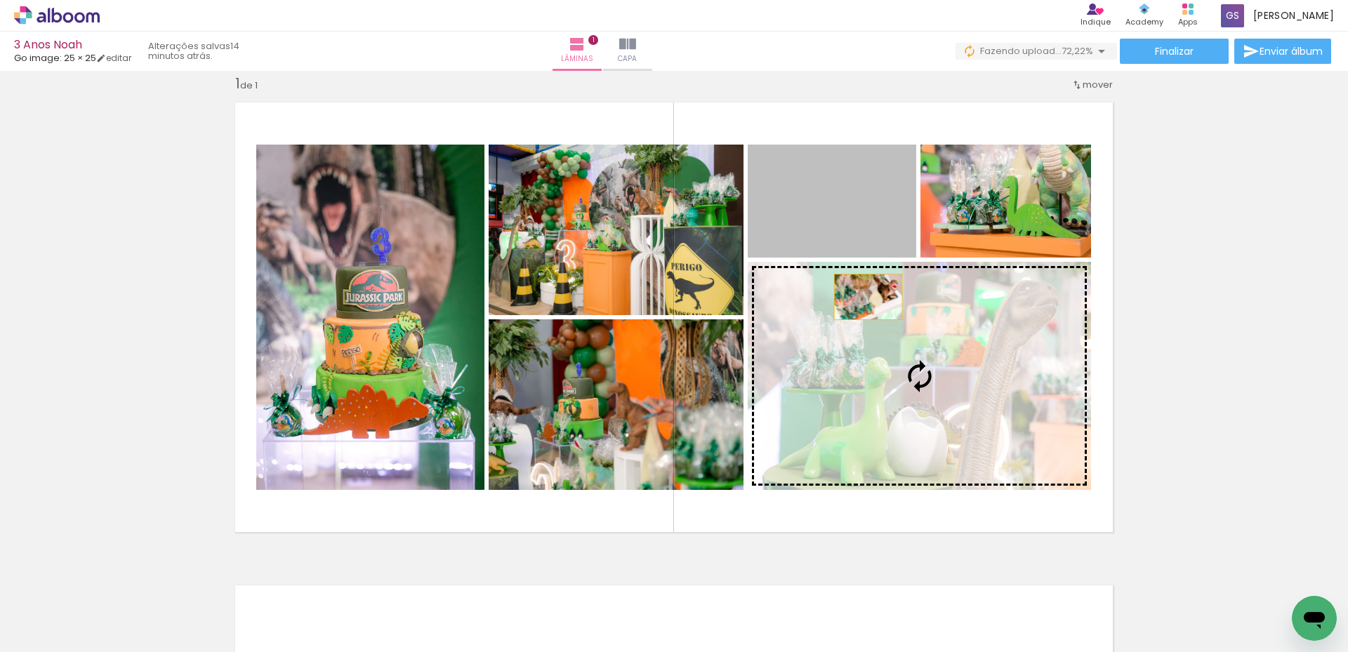
drag, startPoint x: 835, startPoint y: 225, endPoint x: 898, endPoint y: 395, distance: 181.2
click at [0, 0] on slot at bounding box center [0, 0] width 0 height 0
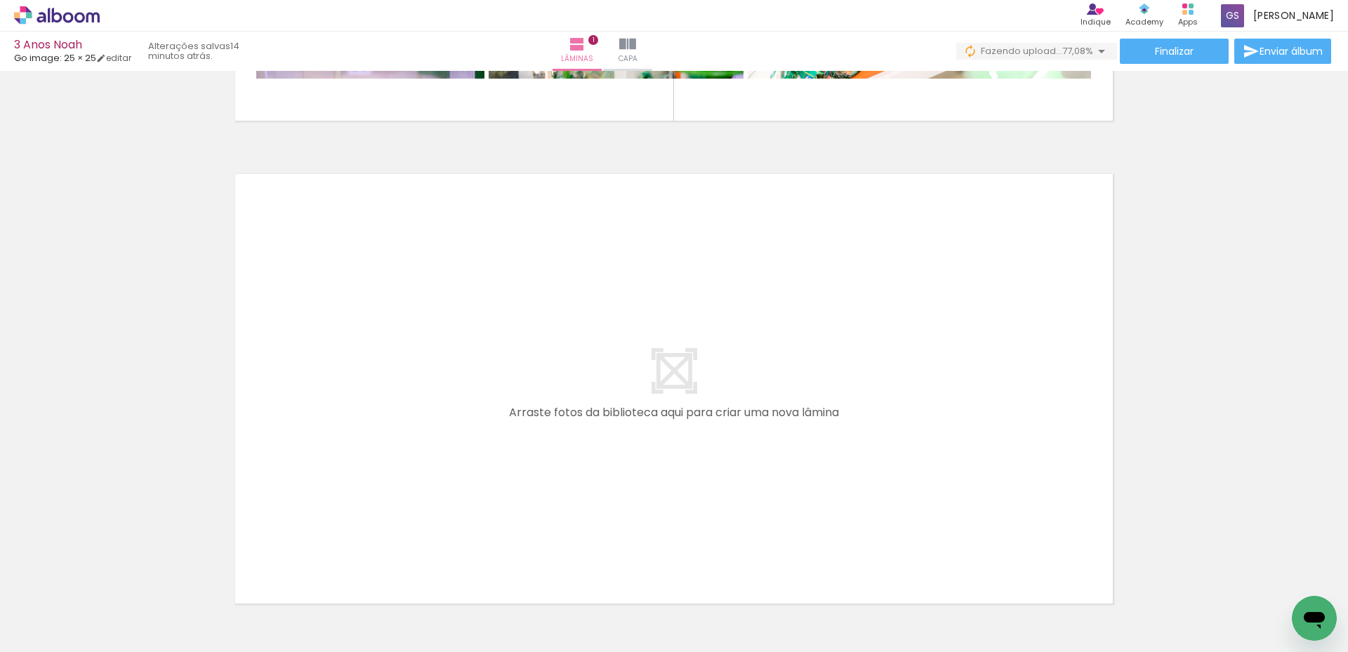
scroll to position [0, 0]
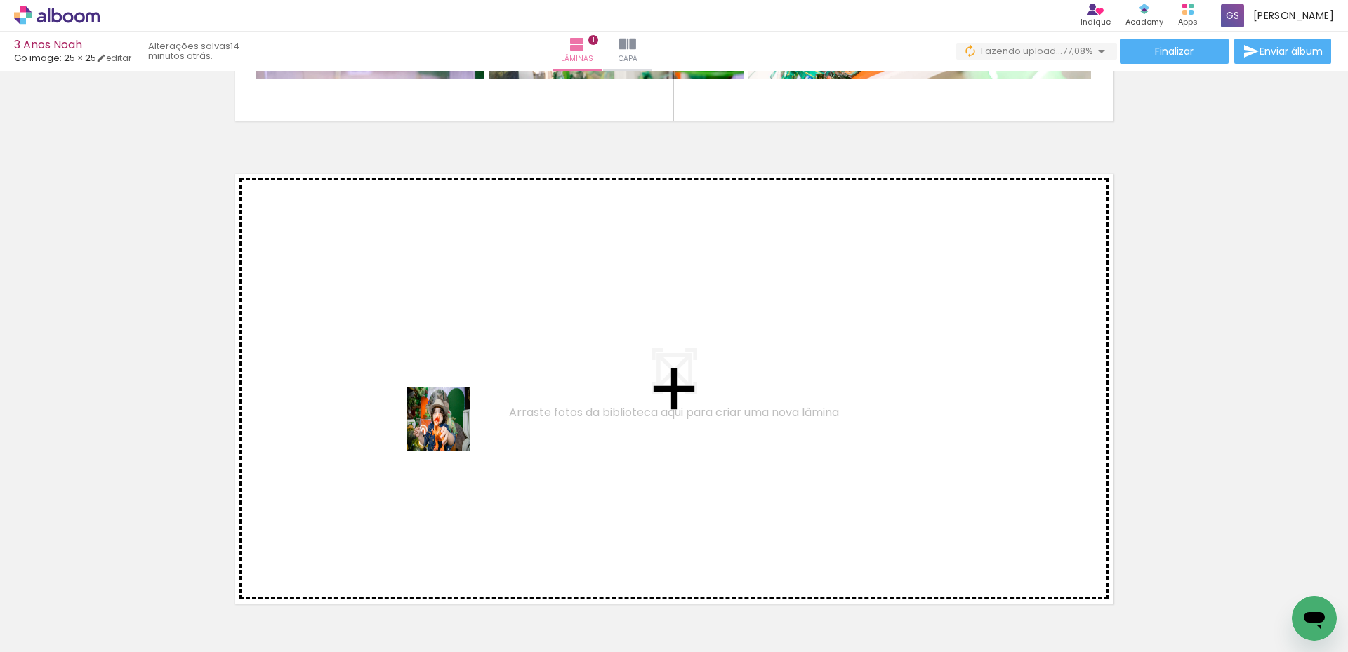
drag, startPoint x: 141, startPoint y: 616, endPoint x: 470, endPoint y: 420, distance: 383.1
click at [470, 420] on quentale-workspace at bounding box center [674, 326] width 1348 height 652
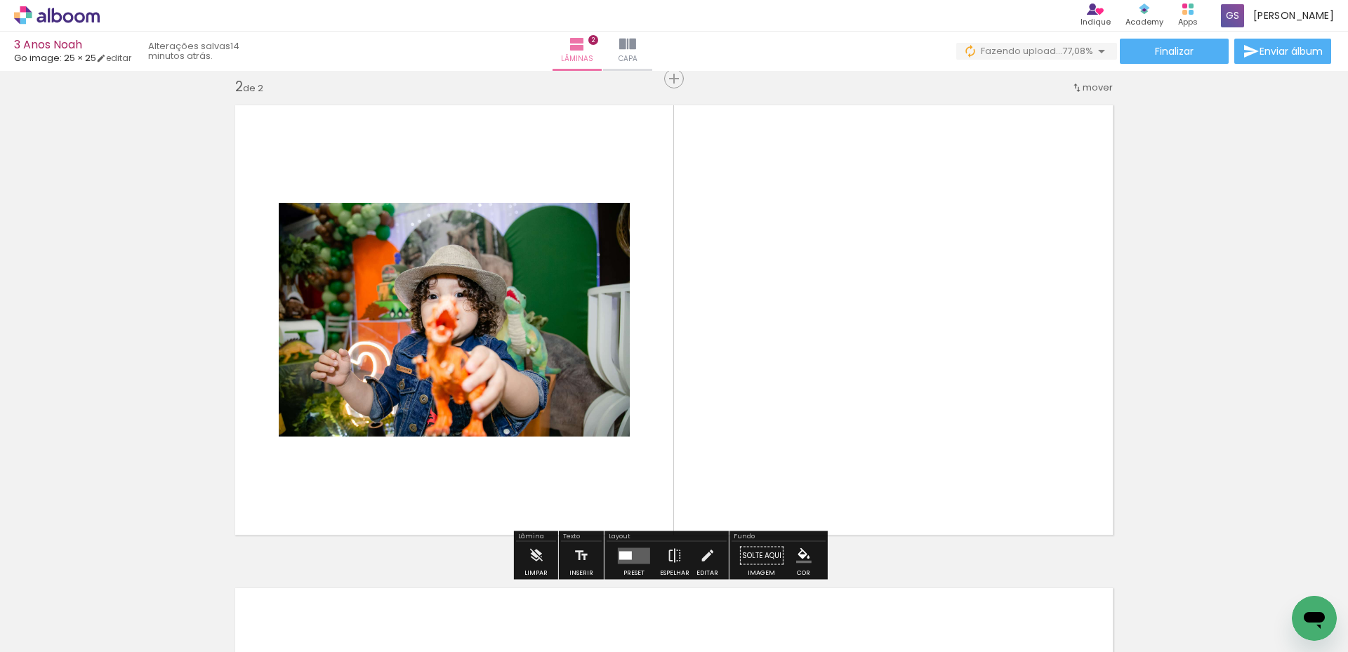
scroll to position [501, 0]
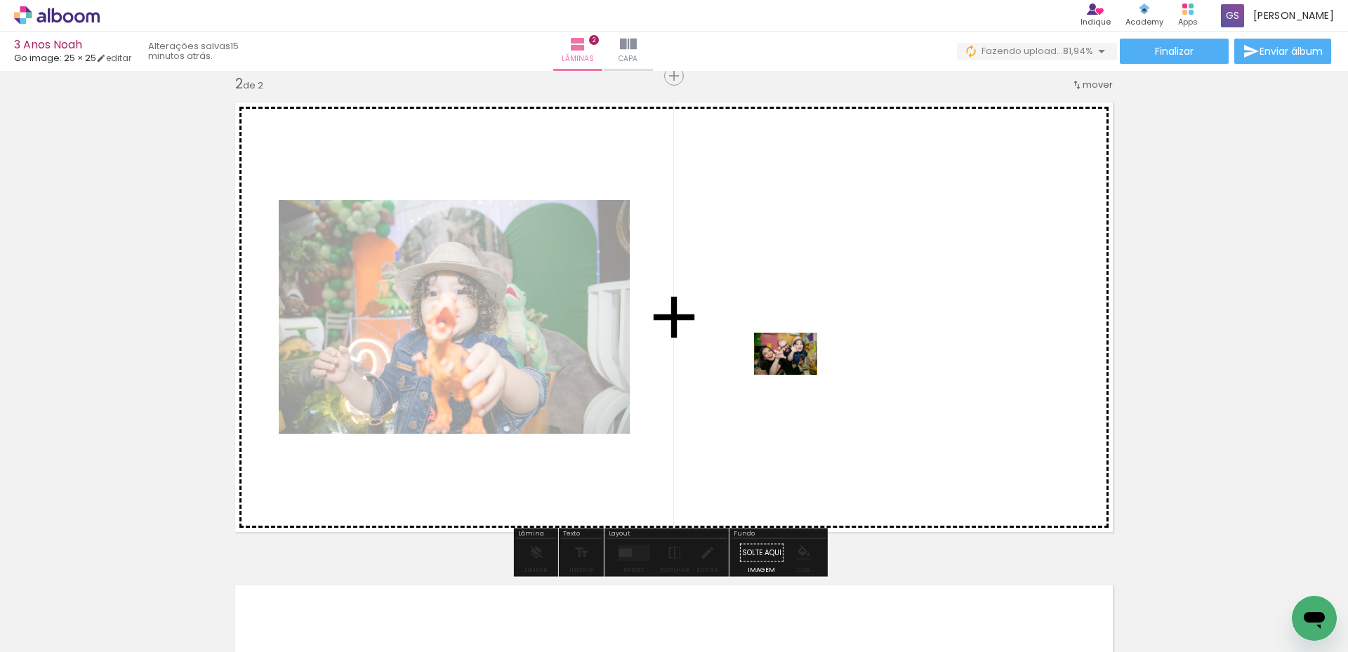
drag, startPoint x: 546, startPoint y: 615, endPoint x: 796, endPoint y: 375, distance: 346.5
click at [796, 375] on quentale-workspace at bounding box center [674, 326] width 1348 height 652
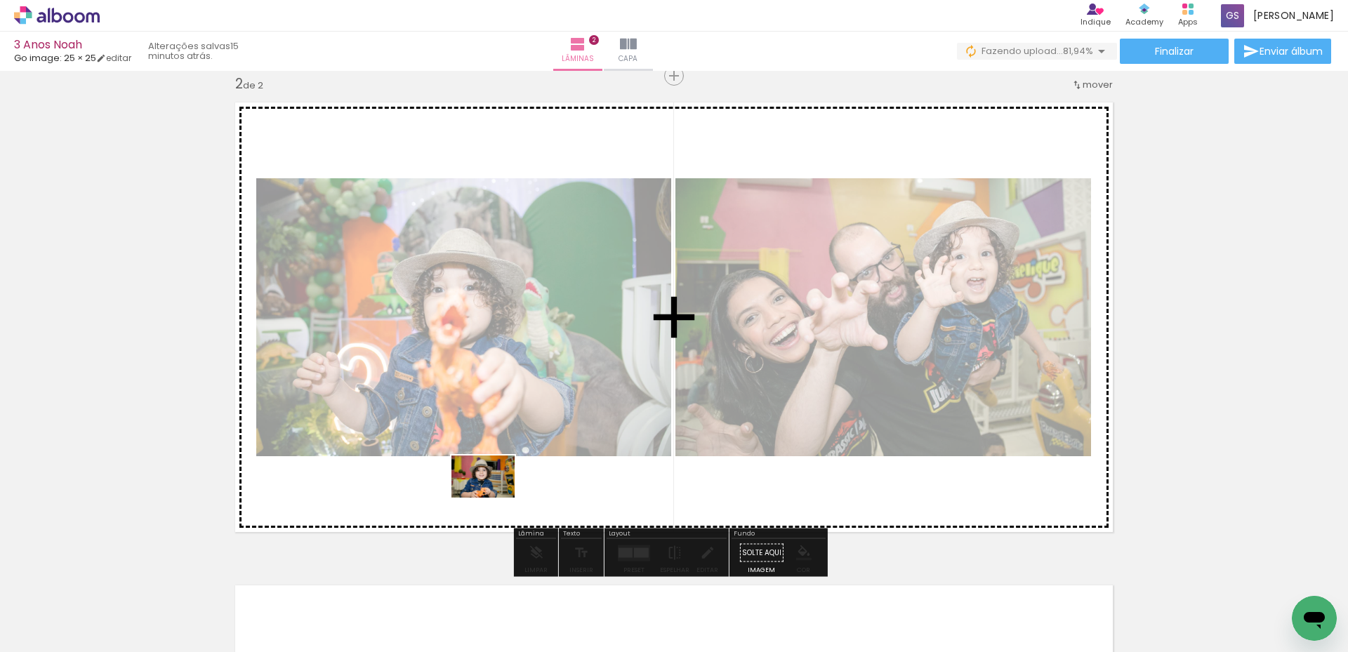
drag, startPoint x: 458, startPoint y: 612, endPoint x: 493, endPoint y: 498, distance: 119.7
click at [493, 498] on quentale-workspace at bounding box center [674, 326] width 1348 height 652
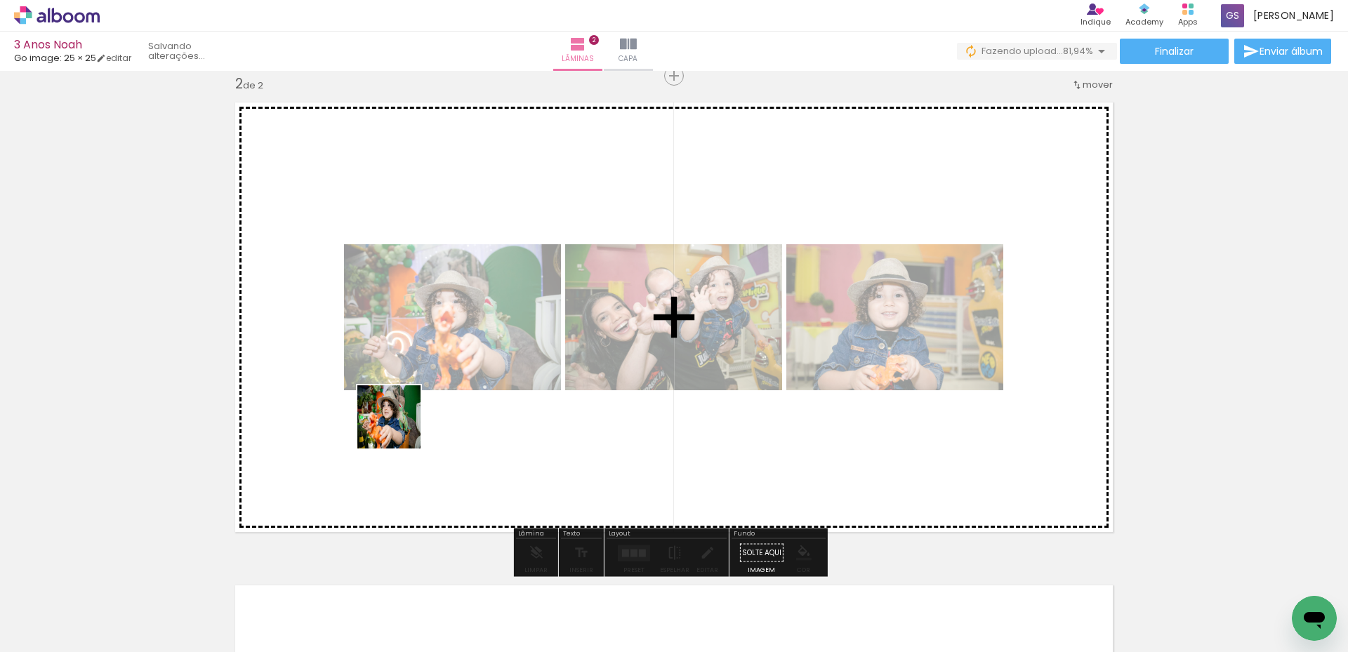
drag, startPoint x: 217, startPoint y: 614, endPoint x: 401, endPoint y: 427, distance: 261.6
click at [401, 427] on quentale-workspace at bounding box center [674, 326] width 1348 height 652
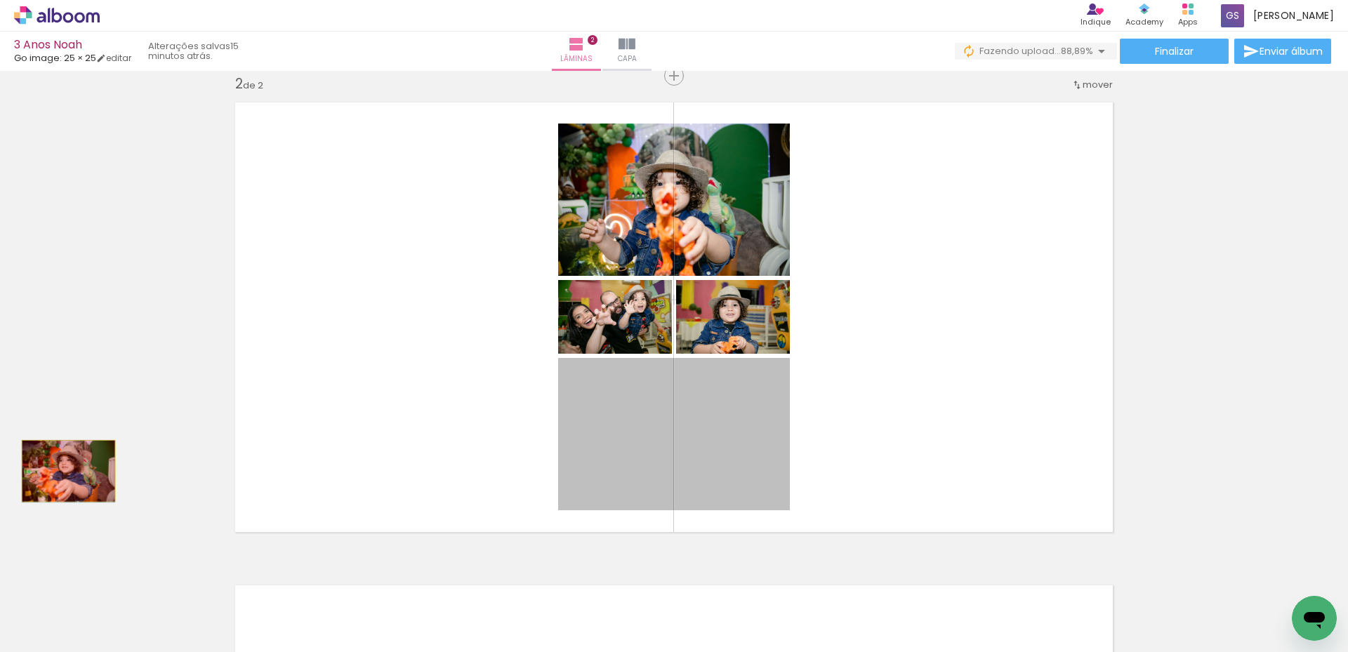
drag, startPoint x: 611, startPoint y: 450, endPoint x: 62, endPoint y: 471, distance: 549.3
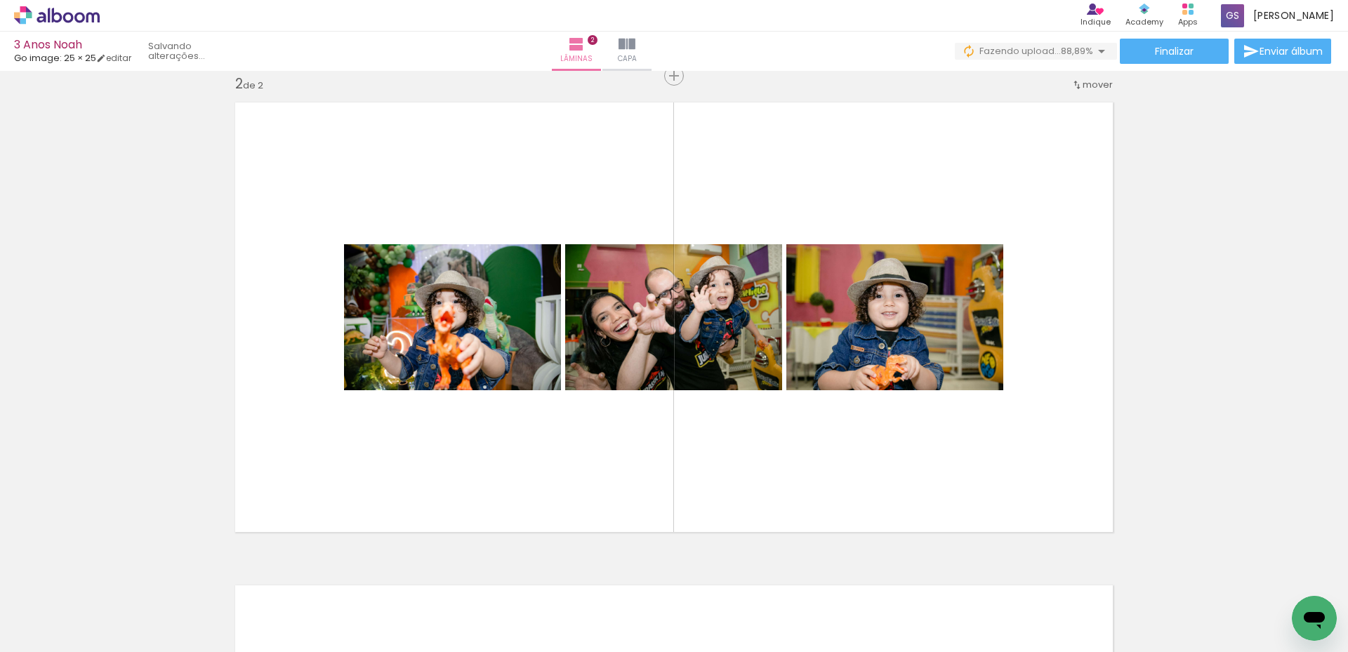
scroll to position [0, 1223]
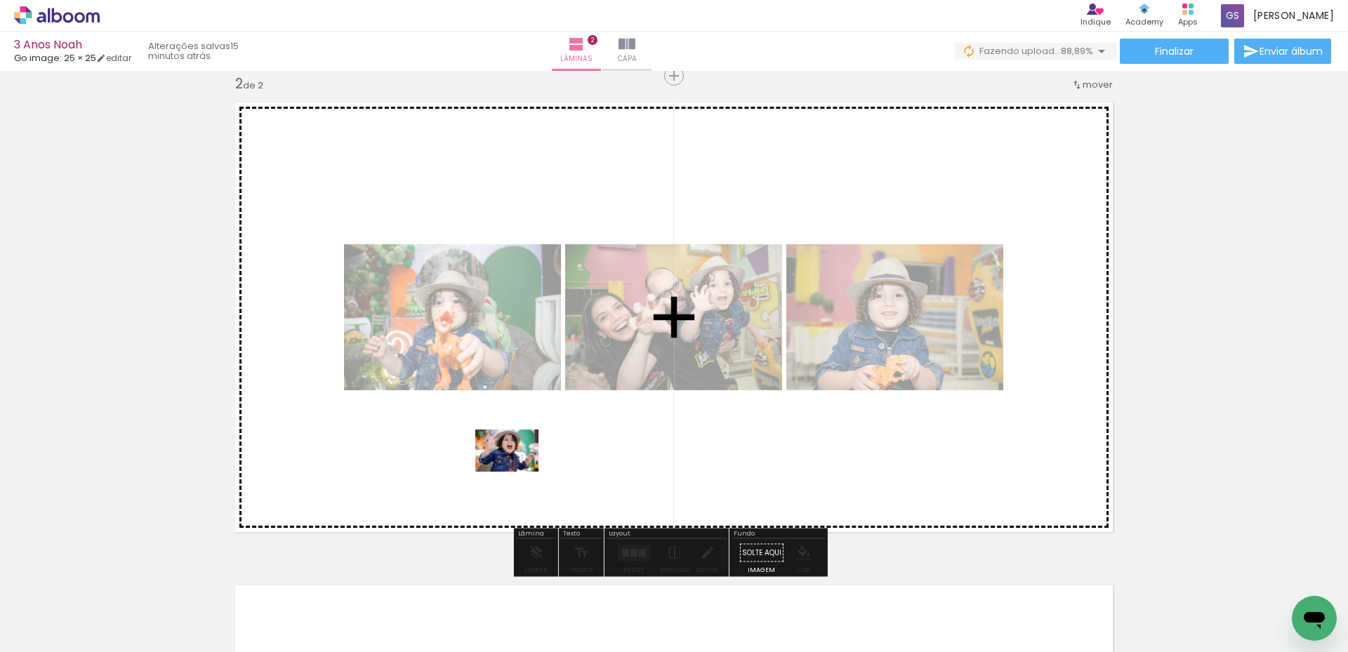
drag, startPoint x: 584, startPoint y: 617, endPoint x: 517, endPoint y: 472, distance: 159.9
click at [517, 472] on quentale-workspace at bounding box center [674, 326] width 1348 height 652
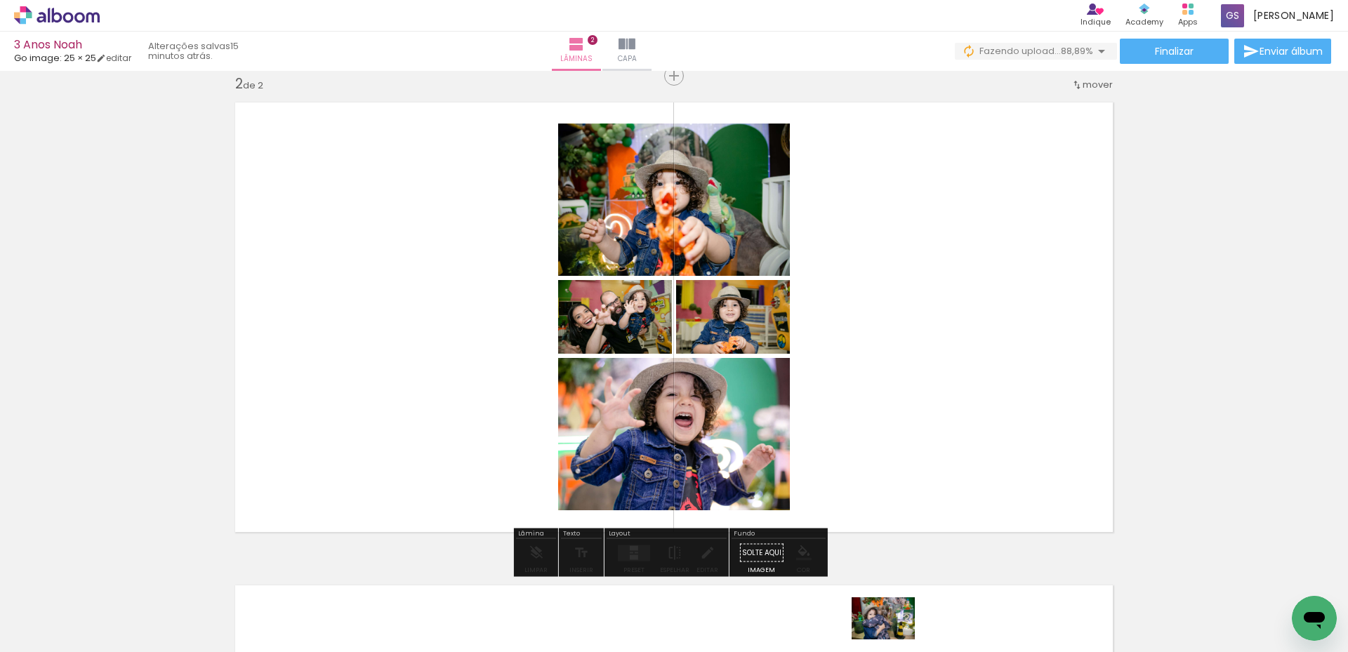
drag, startPoint x: 888, startPoint y: 607, endPoint x: 894, endPoint y: 639, distance: 32.2
click at [894, 629] on iron-image at bounding box center [883, 604] width 72 height 49
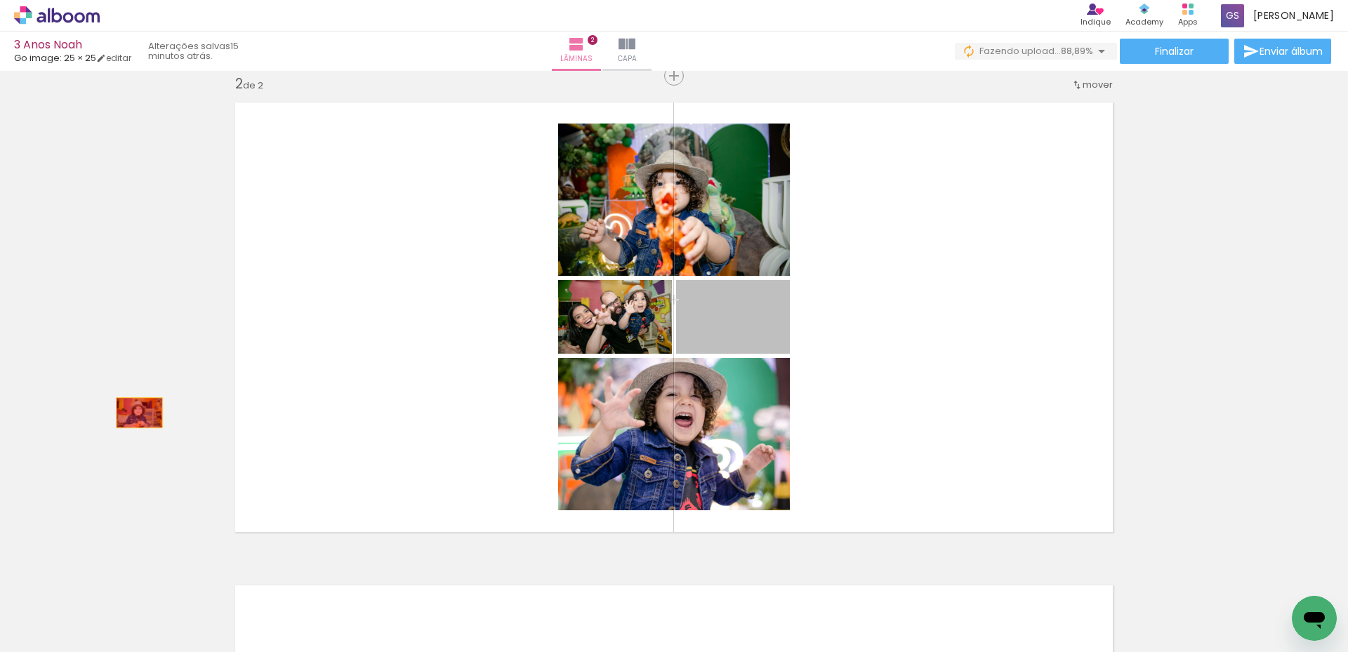
drag, startPoint x: 743, startPoint y: 330, endPoint x: 134, endPoint y: 413, distance: 614.9
click at [134, 413] on div "Inserir lâmina 1 de 2 Inserir lâmina 2 de 2" at bounding box center [674, 300] width 1348 height 1450
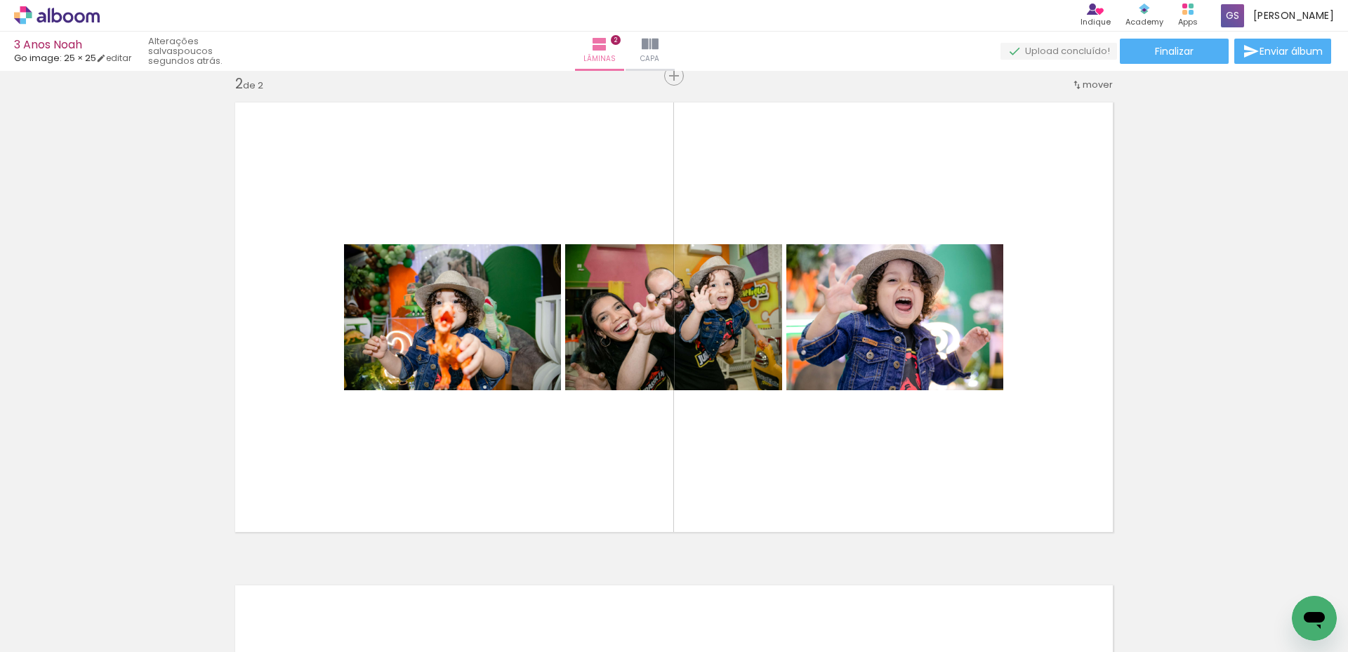
scroll to position [0, 964]
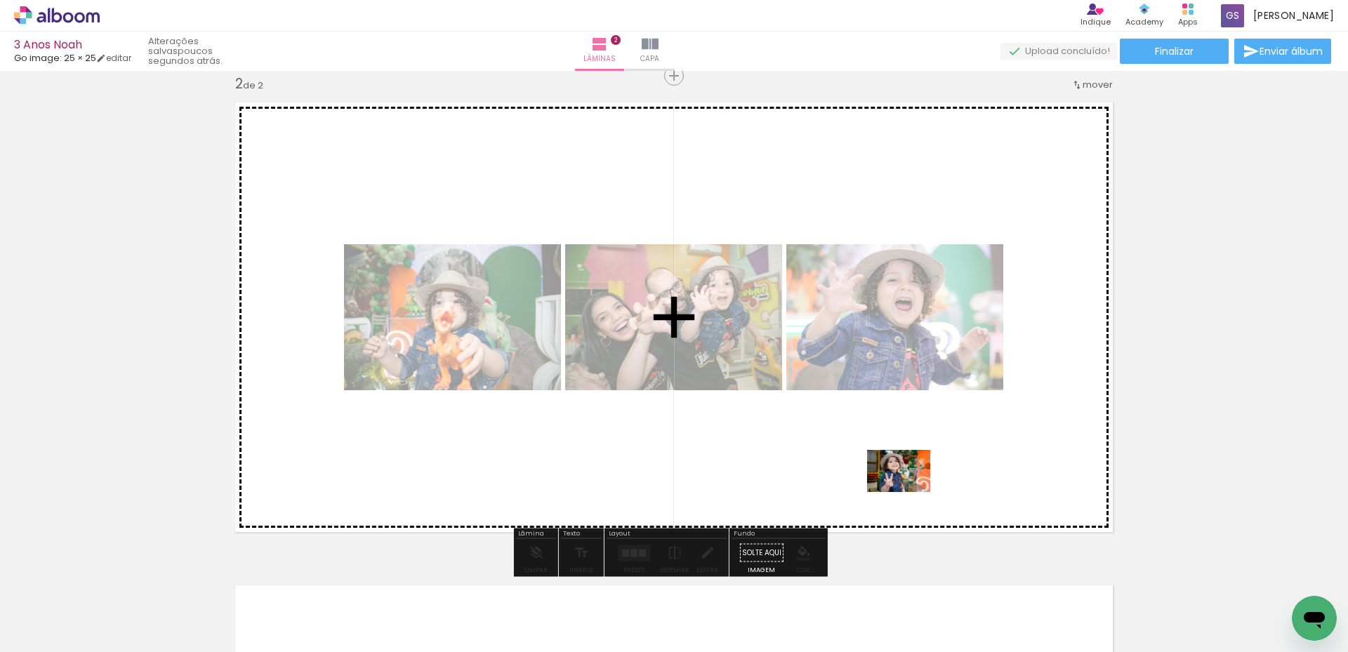
drag, startPoint x: 988, startPoint y: 606, endPoint x: 908, endPoint y: 491, distance: 139.6
click at [908, 491] on quentale-workspace at bounding box center [674, 326] width 1348 height 652
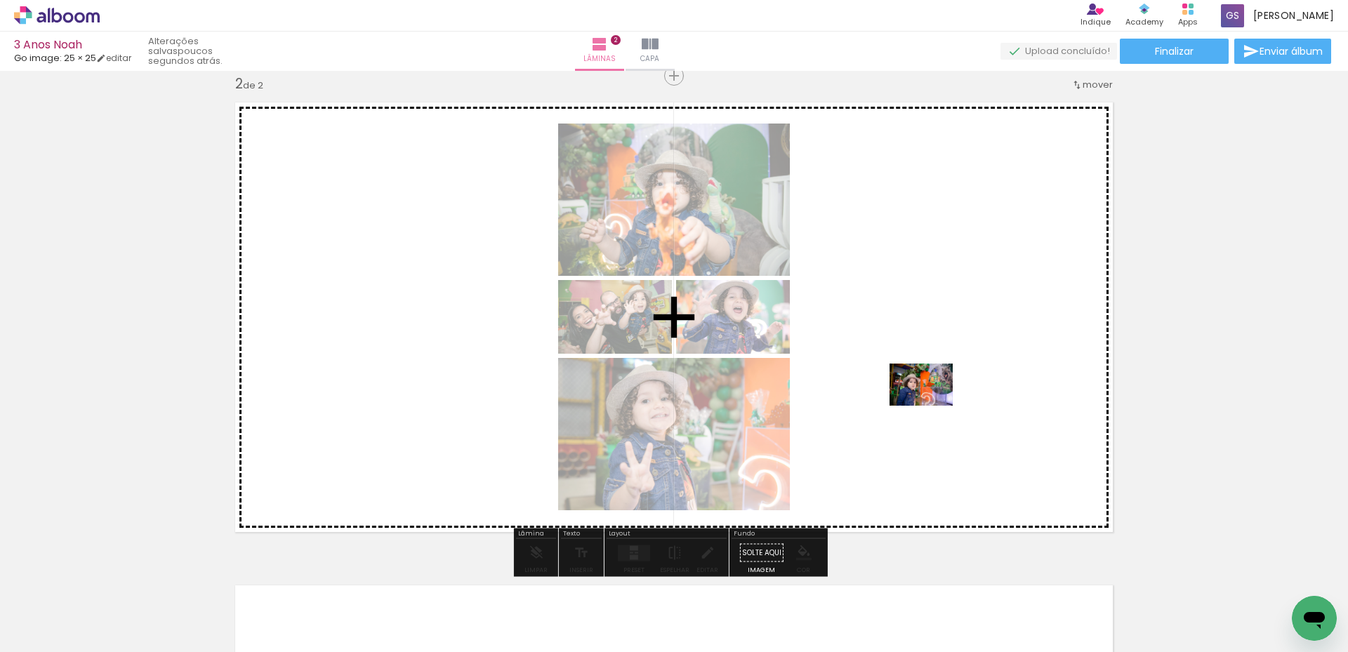
drag, startPoint x: 910, startPoint y: 604, endPoint x: 931, endPoint y: 406, distance: 199.8
click at [931, 406] on quentale-workspace at bounding box center [674, 326] width 1348 height 652
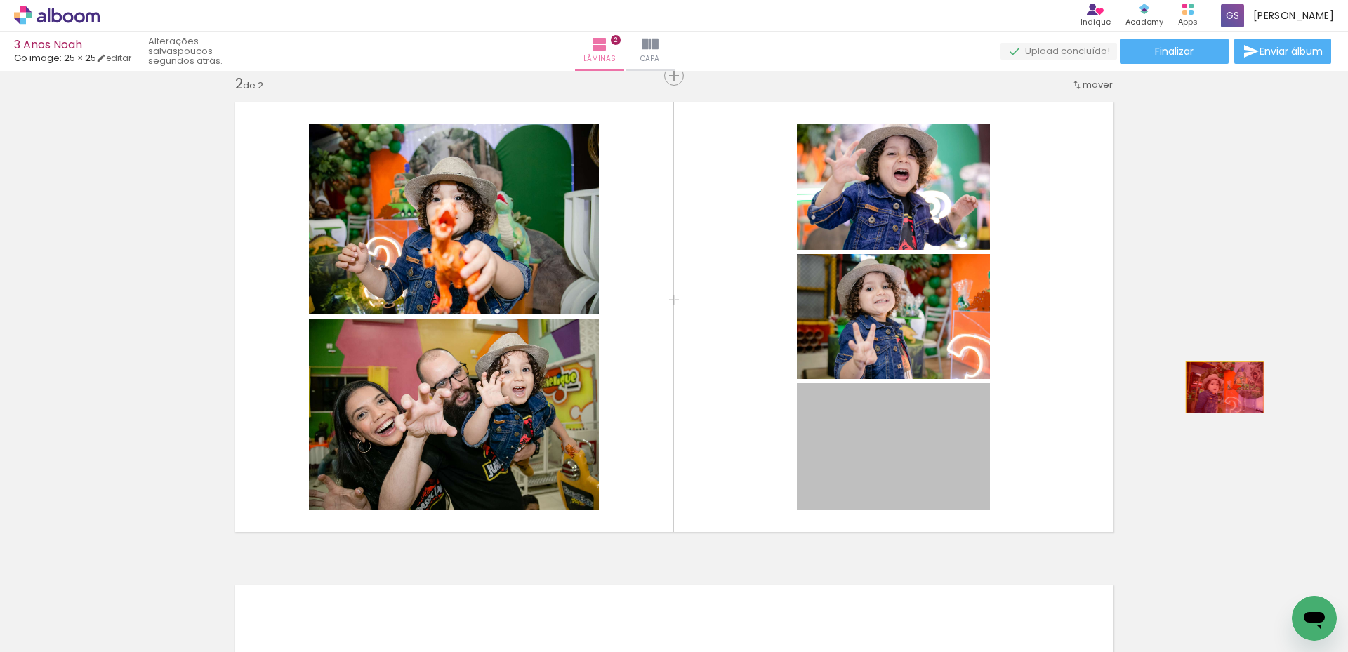
drag, startPoint x: 900, startPoint y: 455, endPoint x: 1219, endPoint y: 387, distance: 326.4
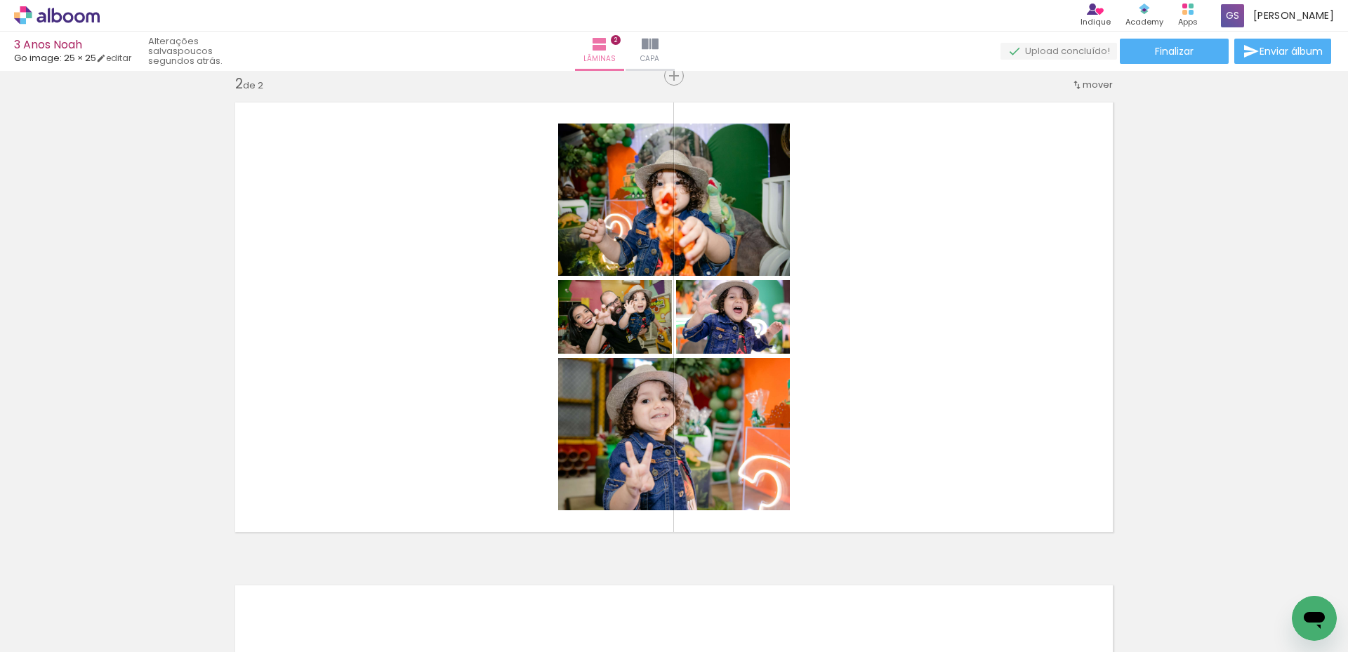
scroll to position [0, 0]
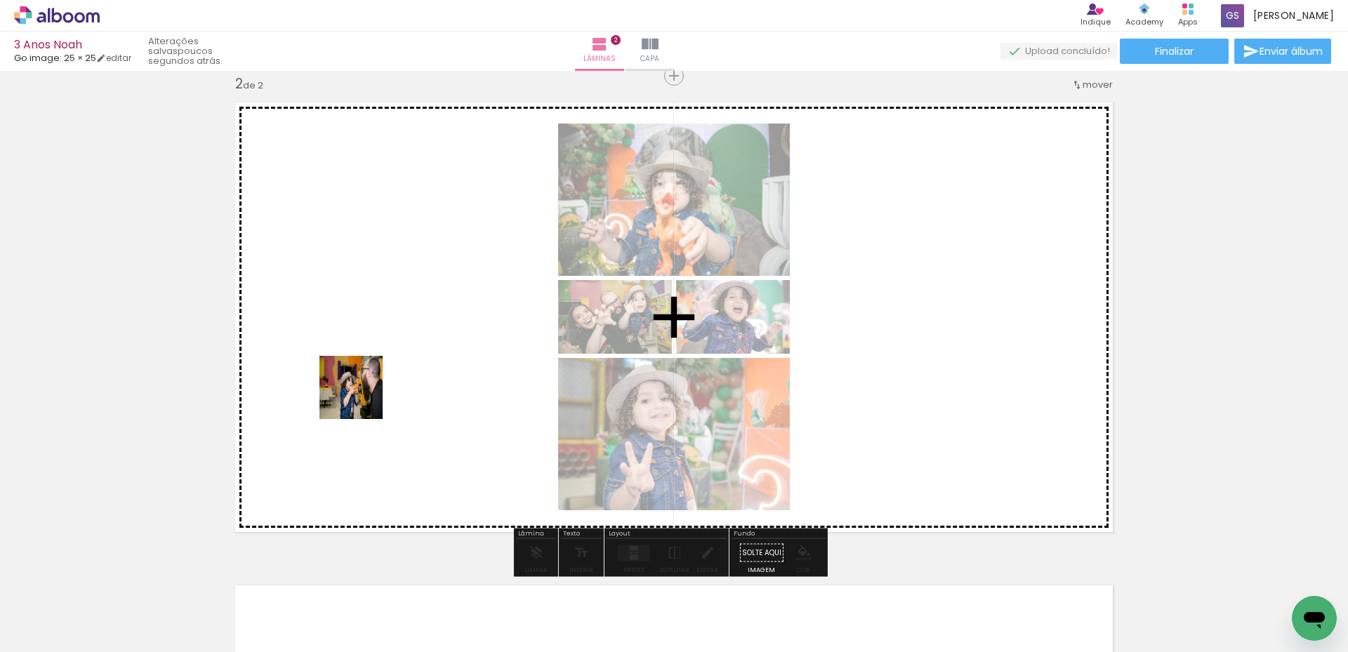
drag, startPoint x: 305, startPoint y: 611, endPoint x: 378, endPoint y: 362, distance: 259.9
click at [378, 362] on quentale-workspace at bounding box center [674, 326] width 1348 height 652
